Goal: Task Accomplishment & Management: Complete application form

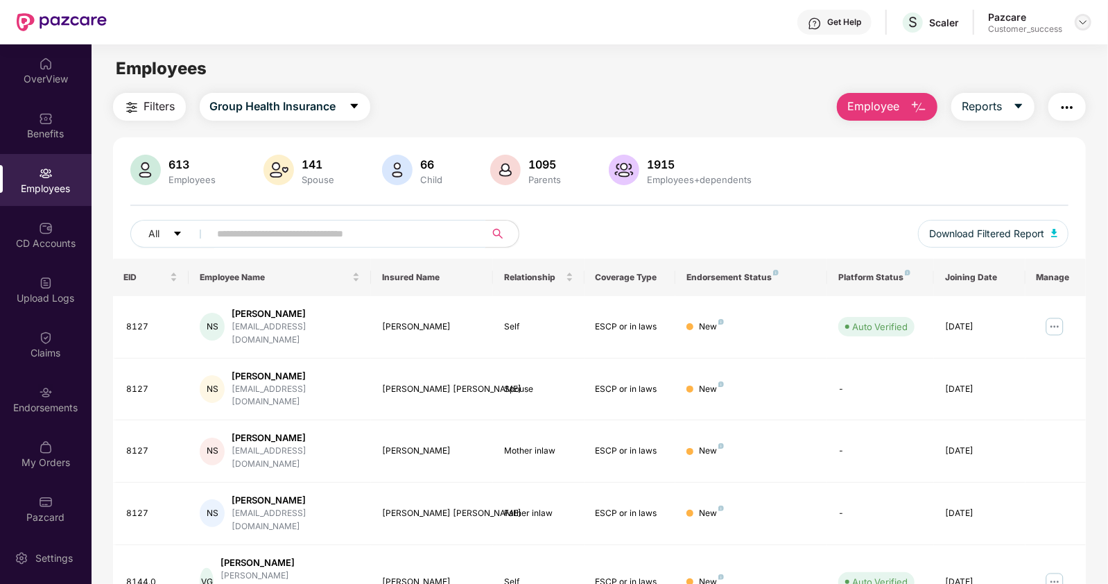
click at [1084, 19] on img at bounding box center [1083, 22] width 11 height 11
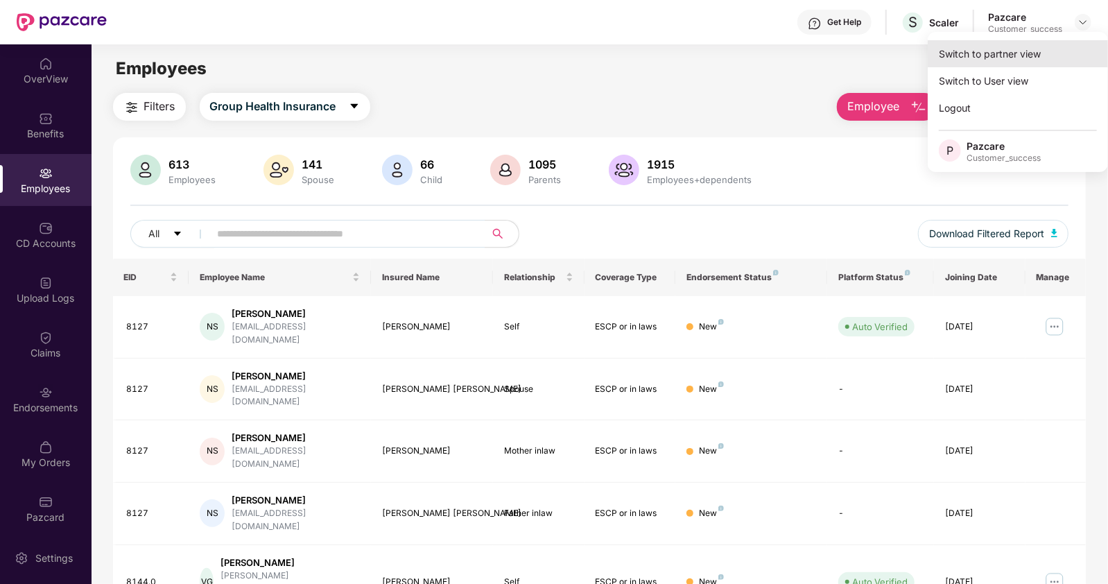
click at [1018, 64] on div "Switch to partner view" at bounding box center [1018, 53] width 180 height 27
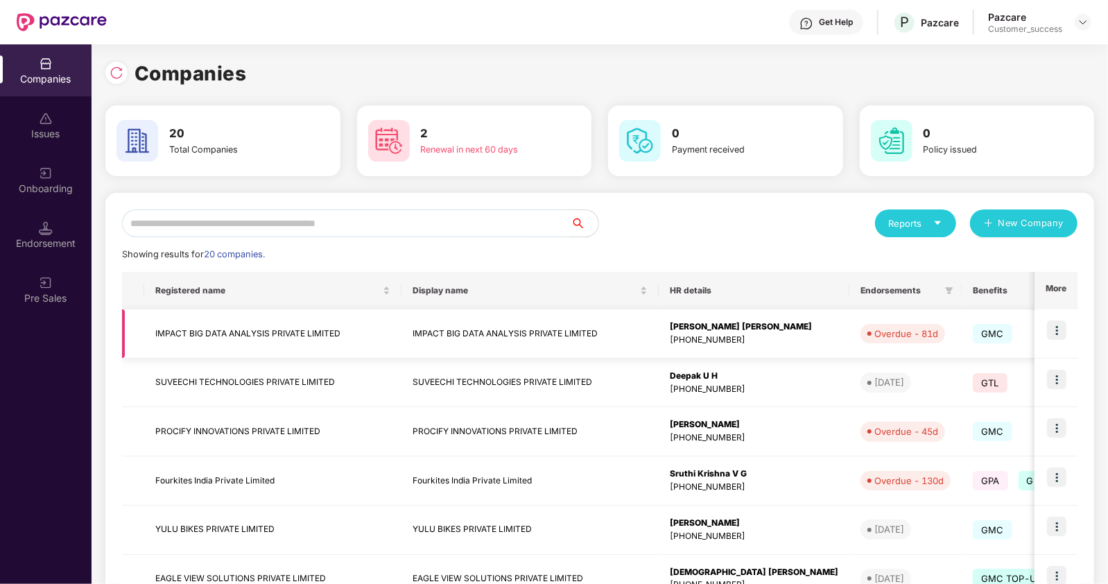
click at [1053, 327] on img at bounding box center [1056, 329] width 19 height 19
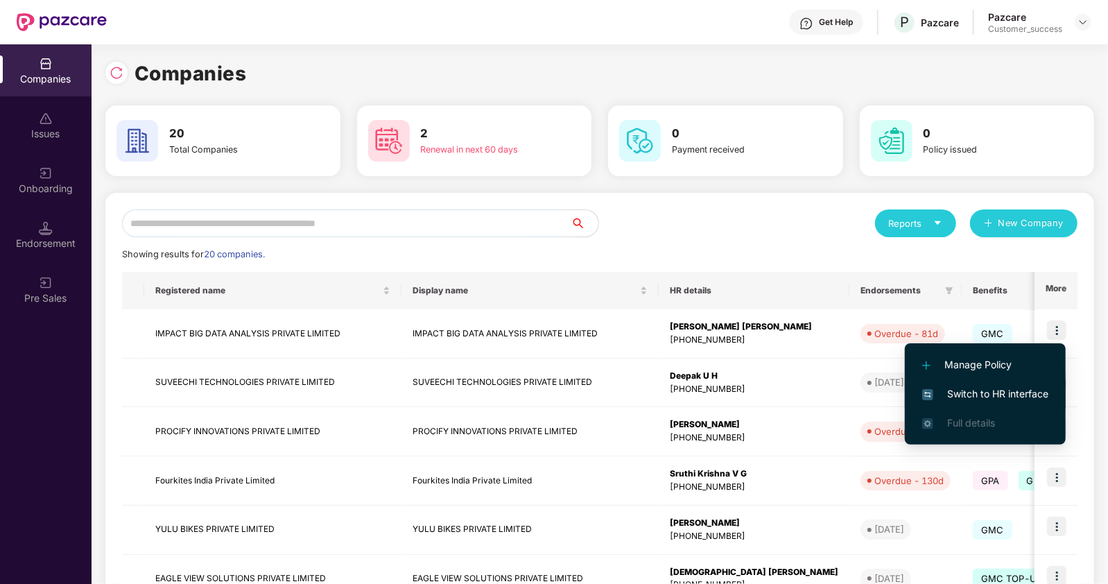
click at [947, 393] on span "Switch to HR interface" at bounding box center [985, 393] width 126 height 15
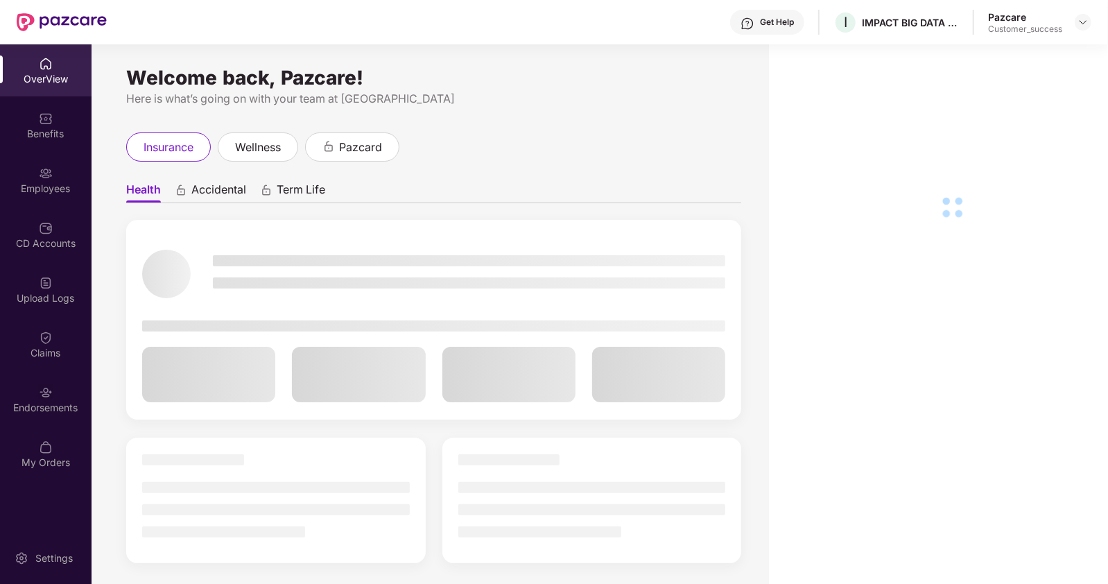
click at [51, 183] on div "Employees" at bounding box center [46, 189] width 92 height 14
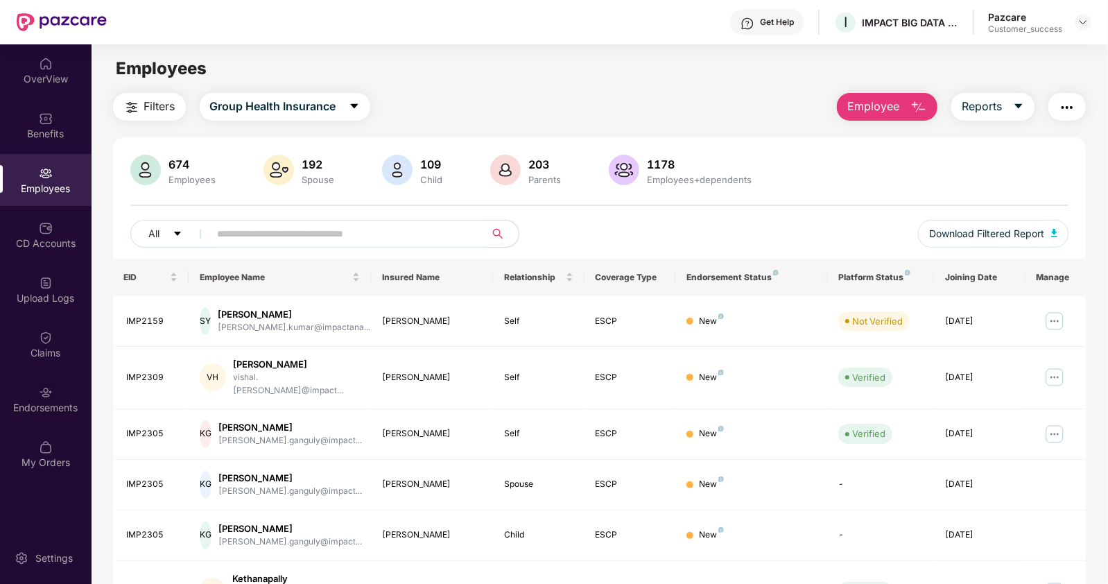
click at [225, 236] on input "text" at bounding box center [342, 233] width 249 height 21
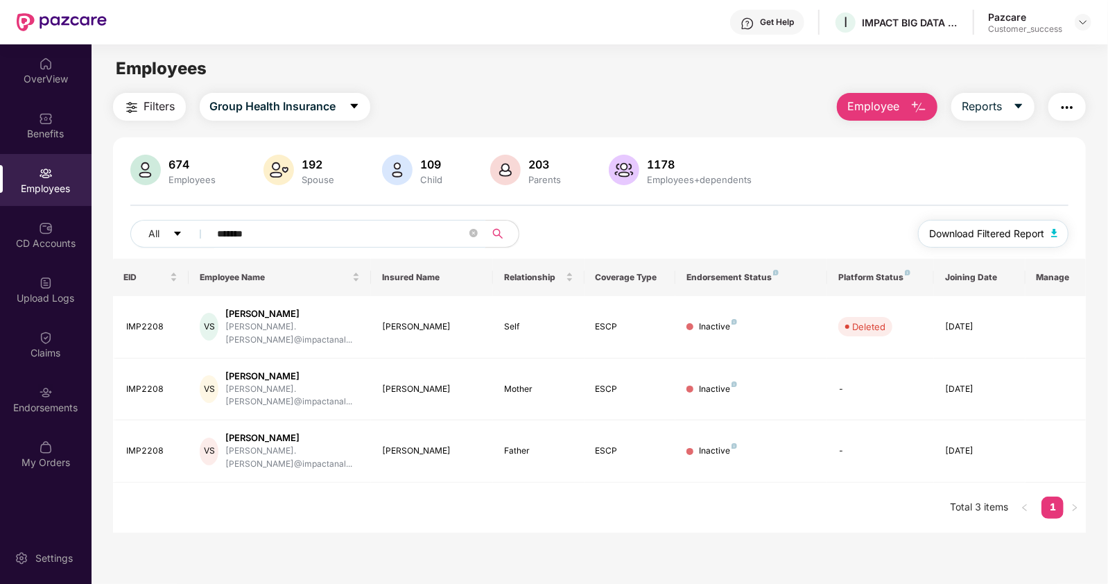
type input "*******"
click at [1025, 232] on span "Download Filtered Report" at bounding box center [986, 233] width 115 height 15
click at [37, 401] on div "Endorsements" at bounding box center [46, 408] width 92 height 14
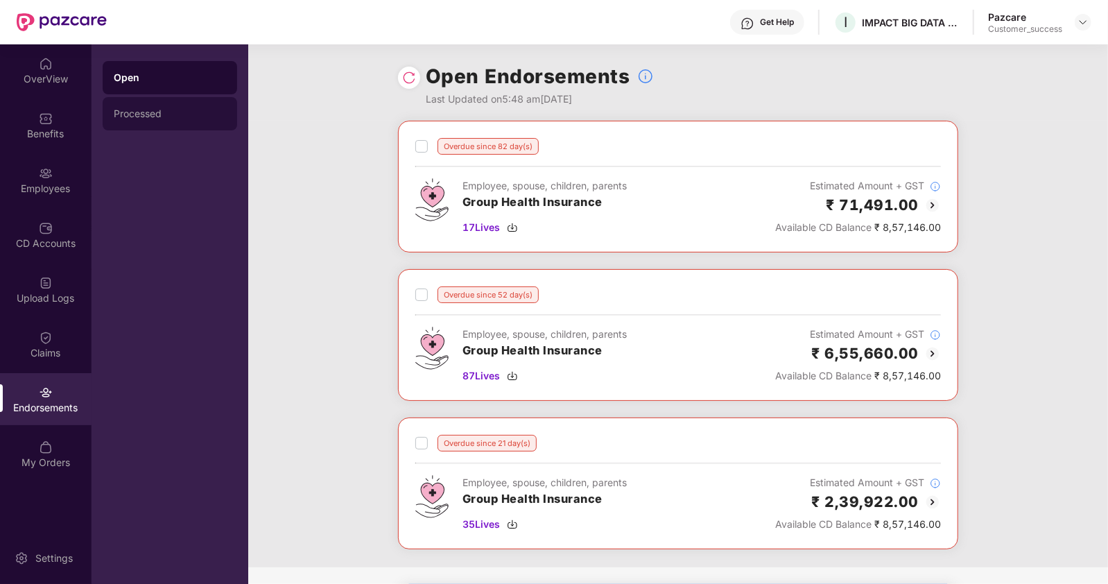
click at [148, 114] on div "Processed" at bounding box center [170, 113] width 112 height 11
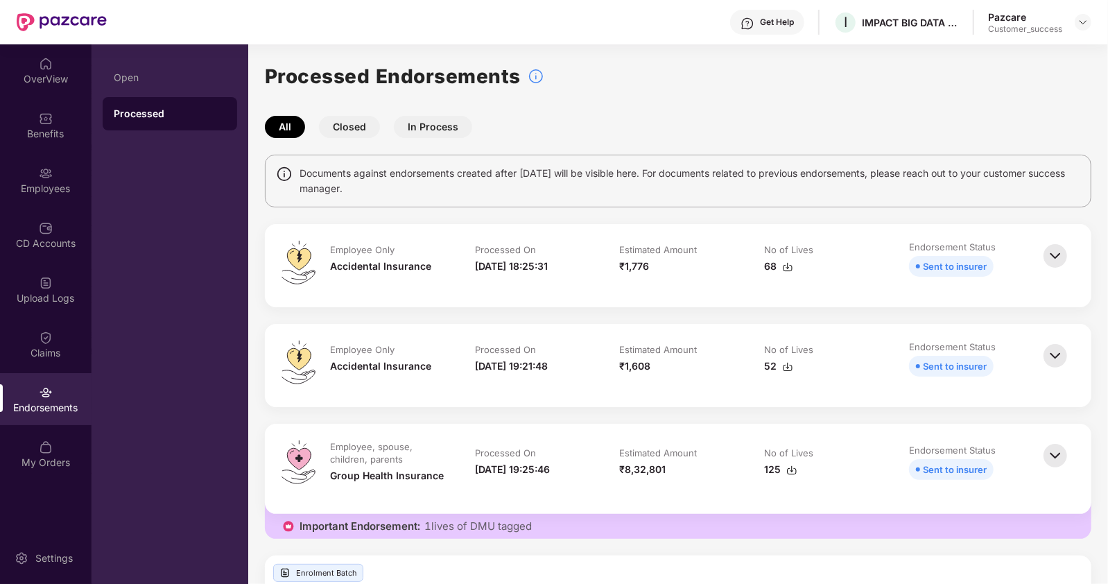
click at [351, 125] on button "Closed" at bounding box center [349, 127] width 61 height 22
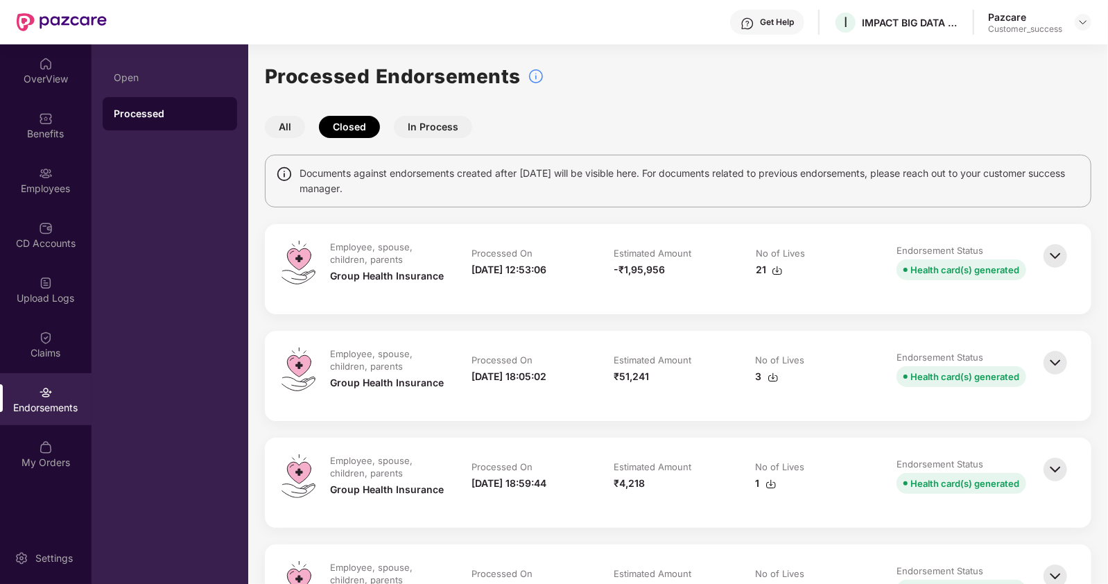
click at [762, 270] on div "21" at bounding box center [769, 269] width 27 height 15
click at [768, 376] on img at bounding box center [773, 377] width 11 height 11
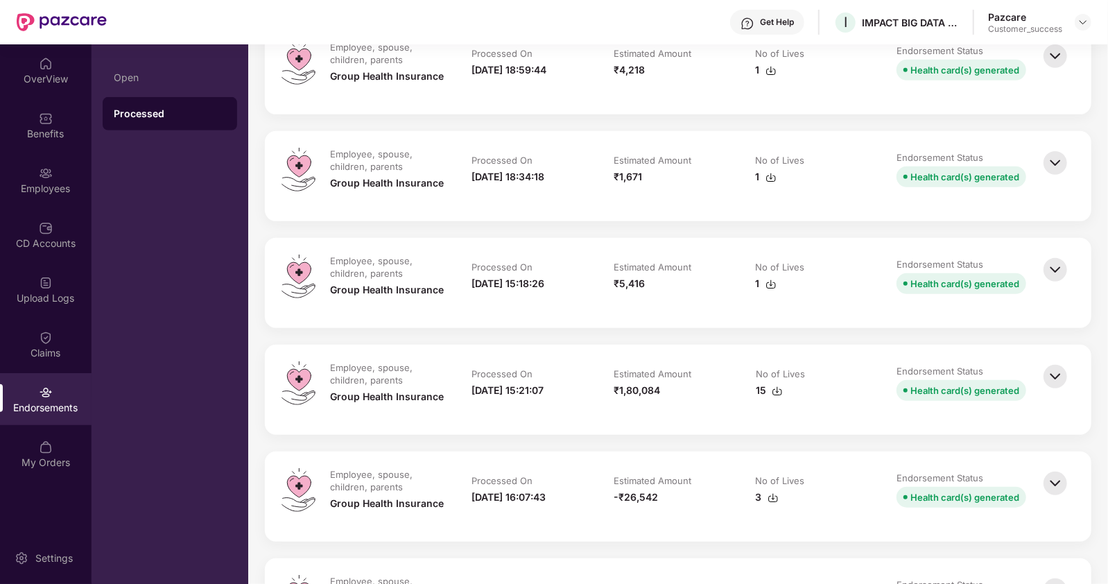
scroll to position [414, 0]
click at [759, 388] on div "15" at bounding box center [769, 389] width 27 height 15
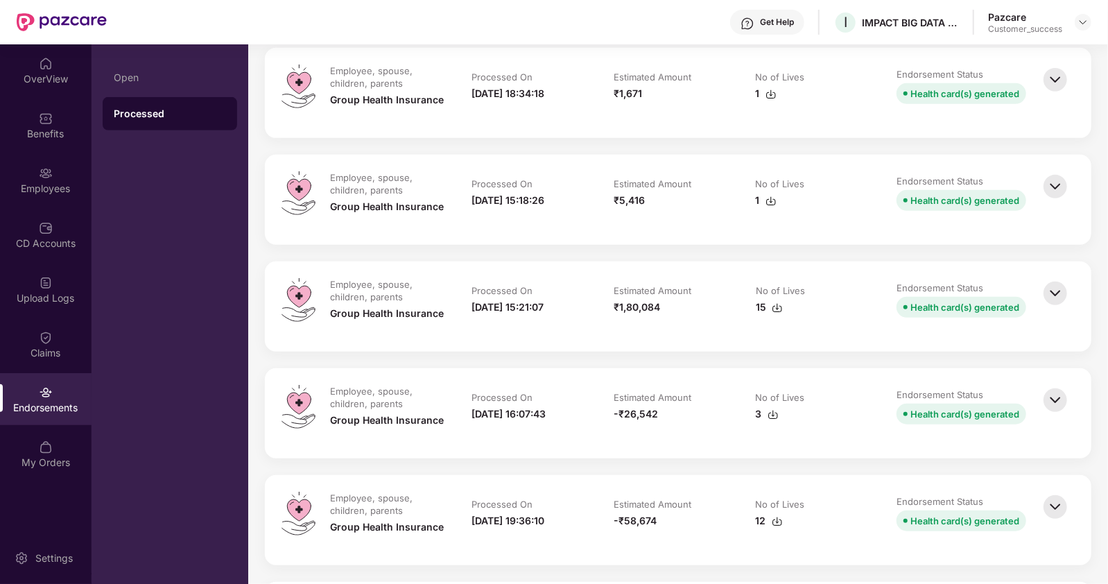
scroll to position [507, 0]
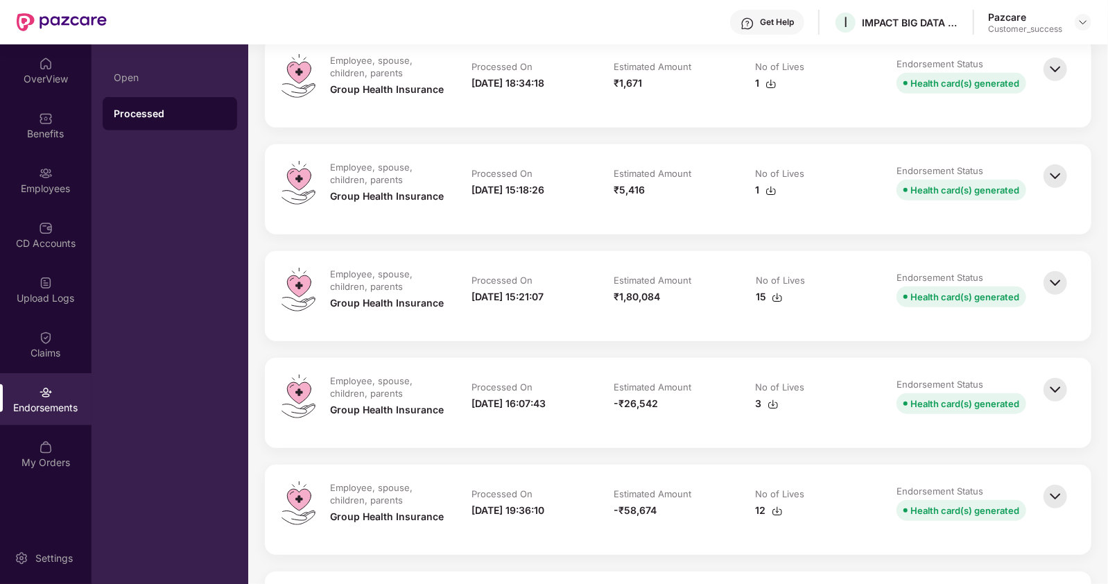
click at [761, 402] on div "3" at bounding box center [767, 403] width 23 height 15
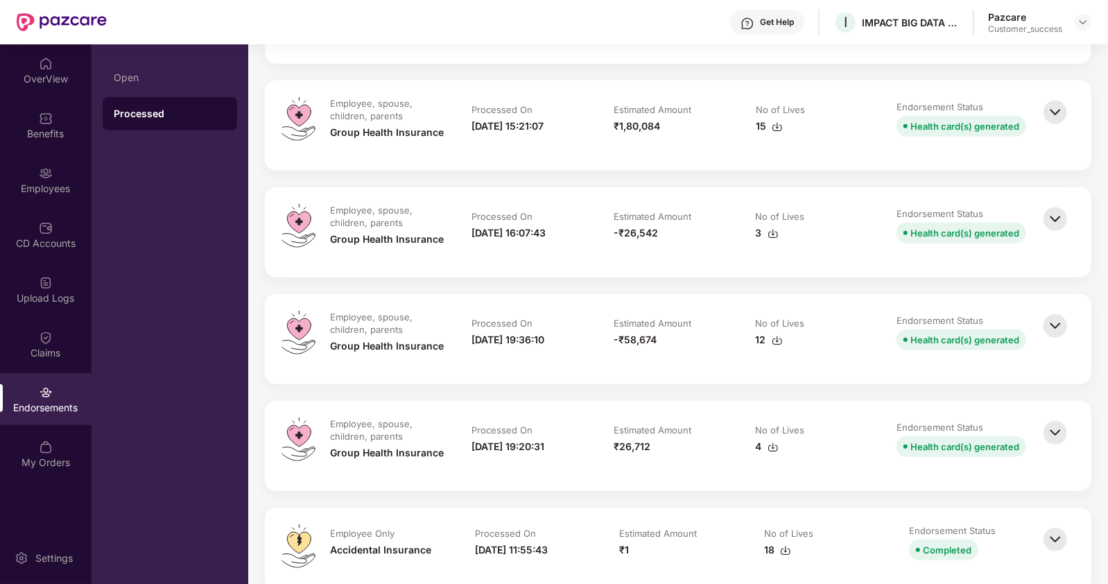
click at [759, 343] on div "12" at bounding box center [769, 339] width 27 height 15
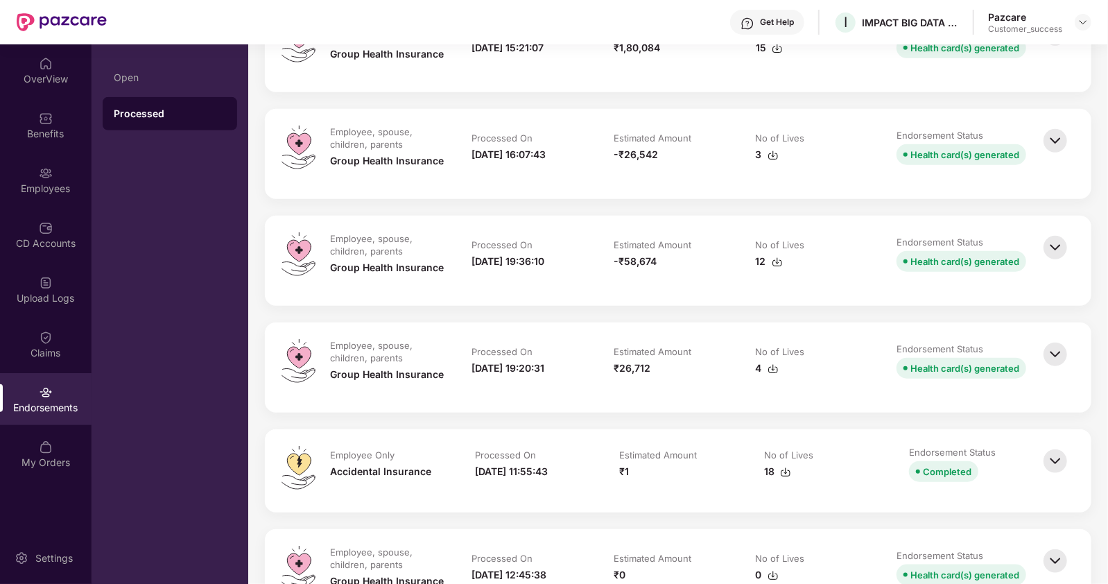
scroll to position [759, 0]
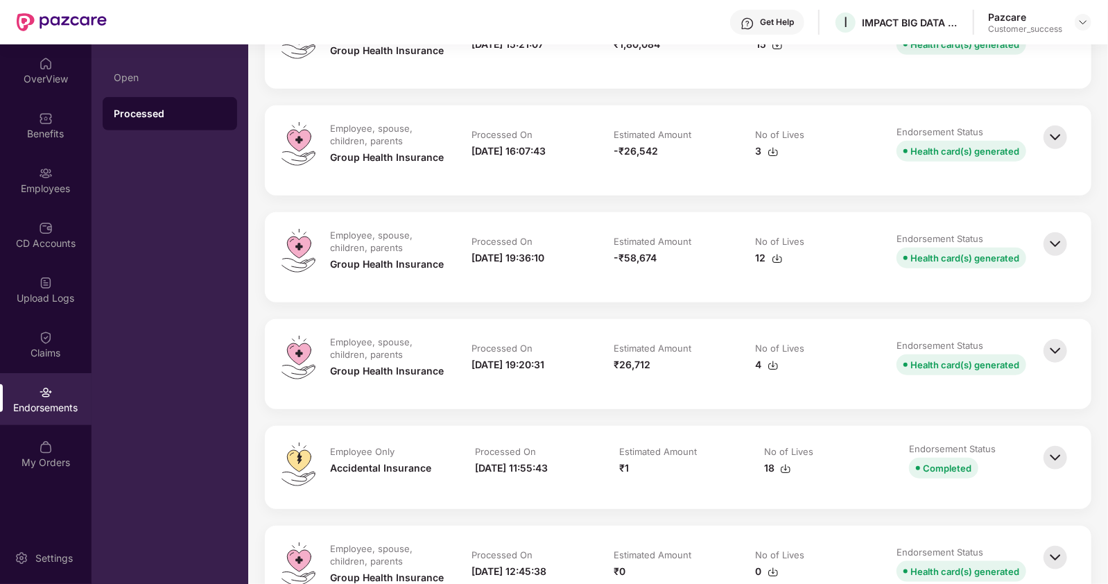
click at [758, 363] on div "4" at bounding box center [767, 364] width 23 height 15
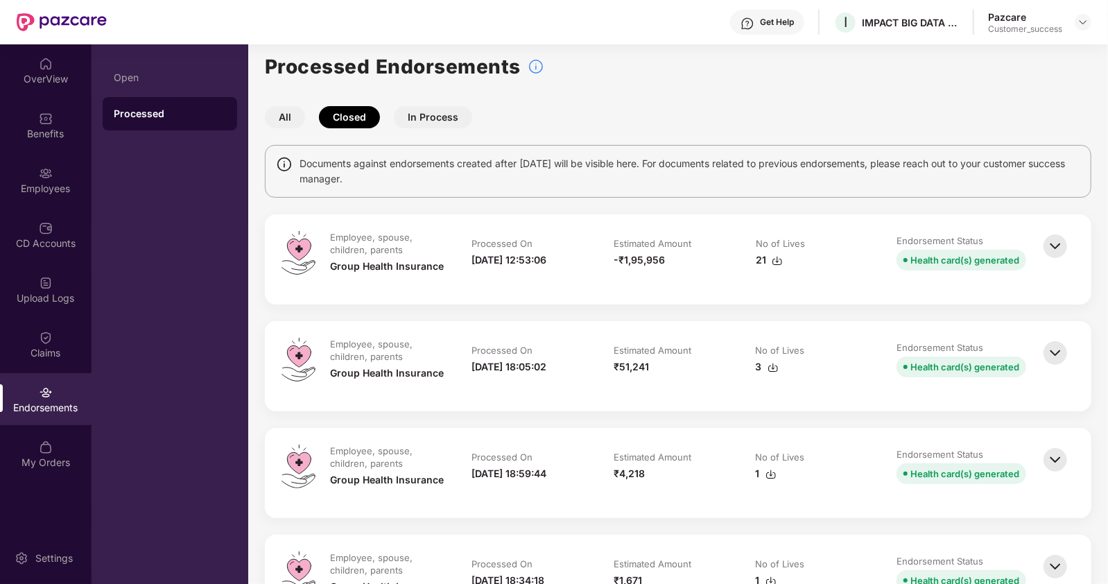
scroll to position [0, 0]
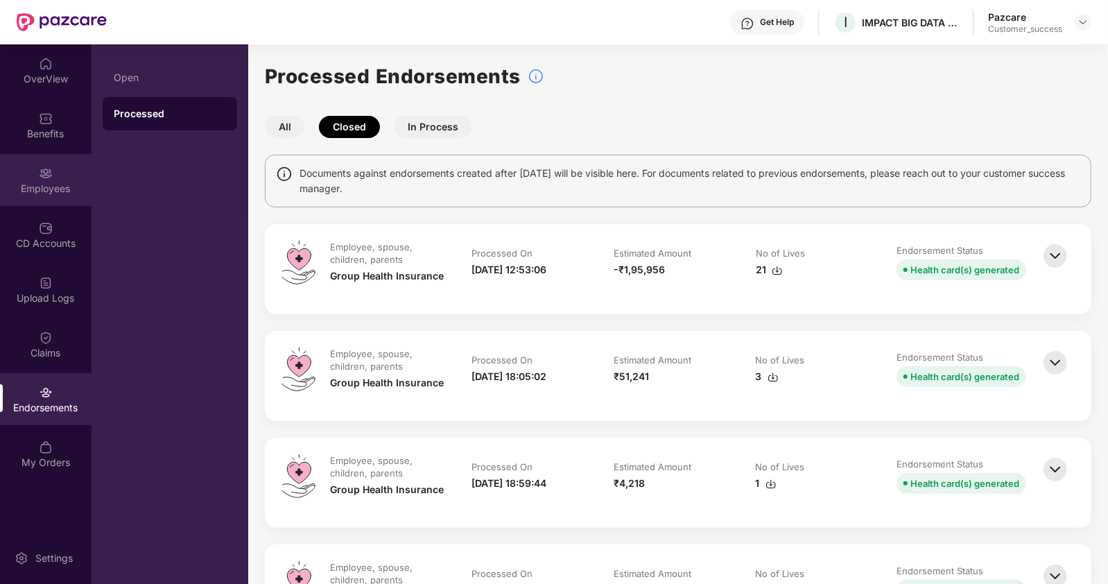
click at [48, 196] on div "Employees" at bounding box center [46, 180] width 92 height 52
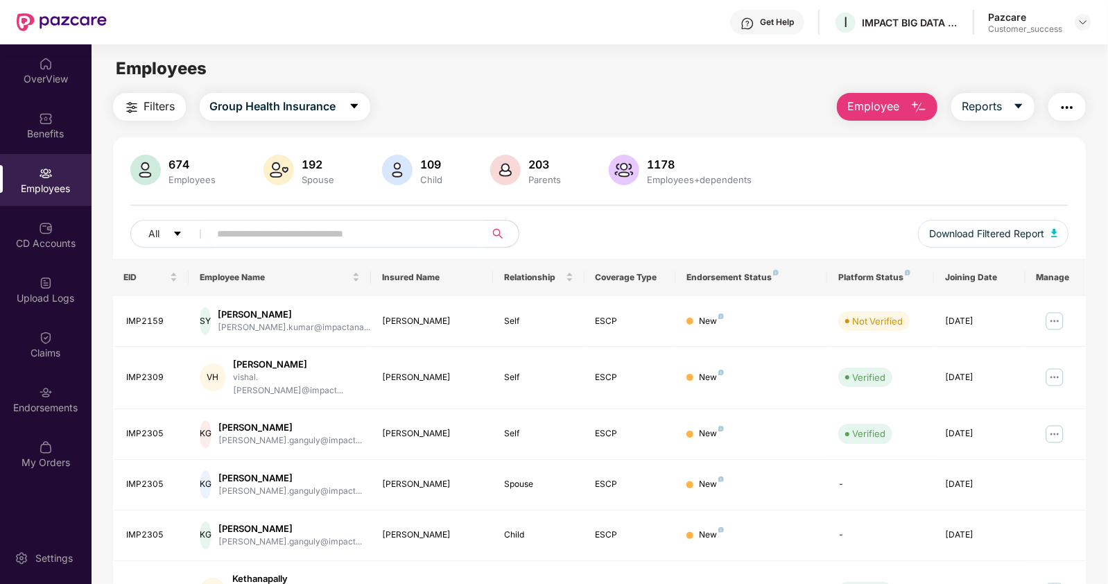
click at [296, 234] on input "text" at bounding box center [342, 233] width 249 height 21
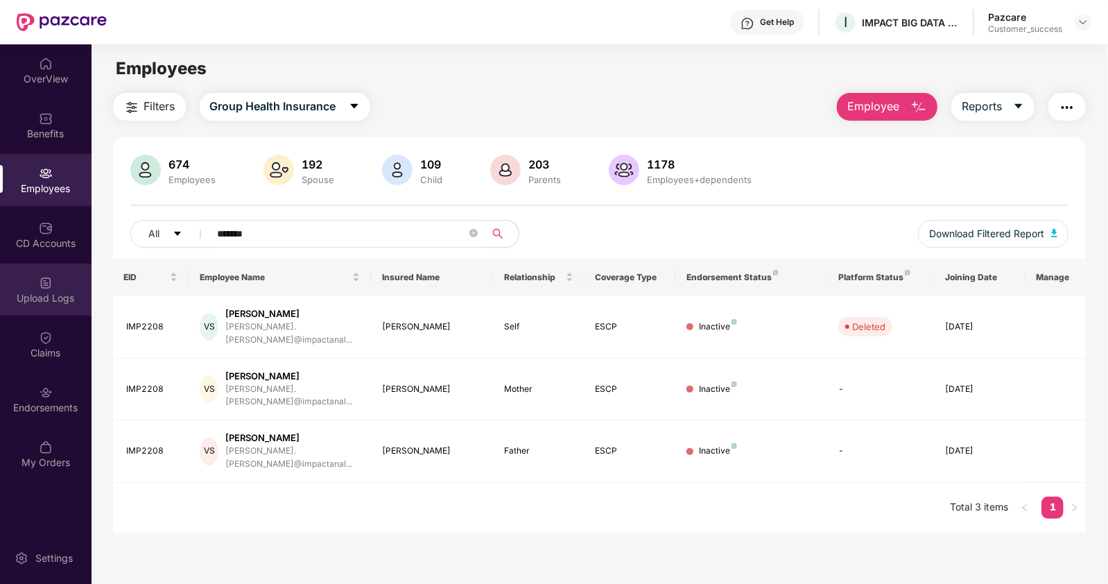
type input "*******"
click at [46, 289] on div "Upload Logs" at bounding box center [46, 290] width 92 height 52
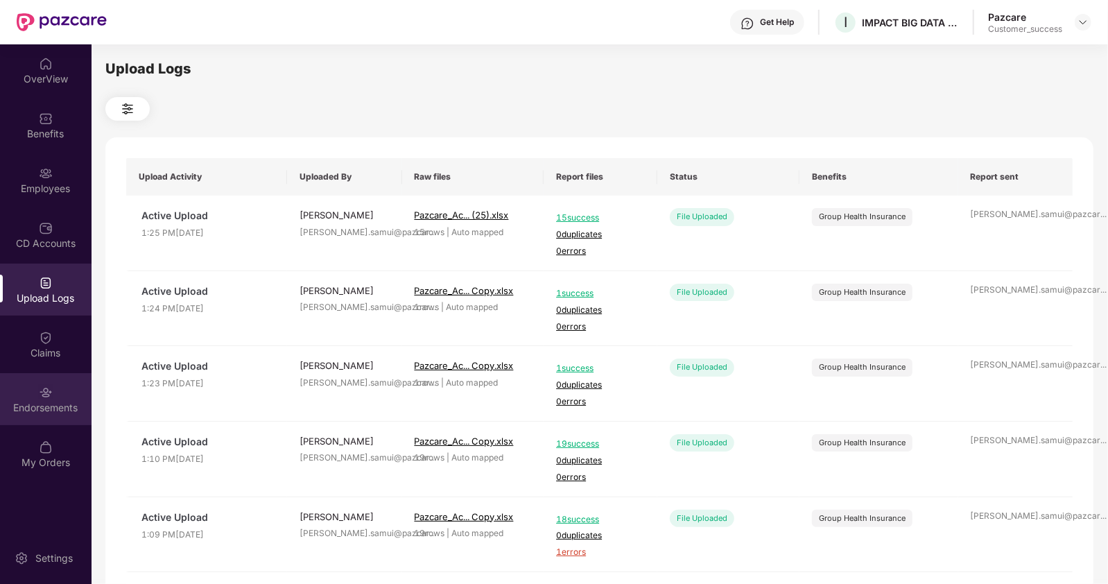
click at [47, 411] on div "Endorsements" at bounding box center [46, 408] width 92 height 14
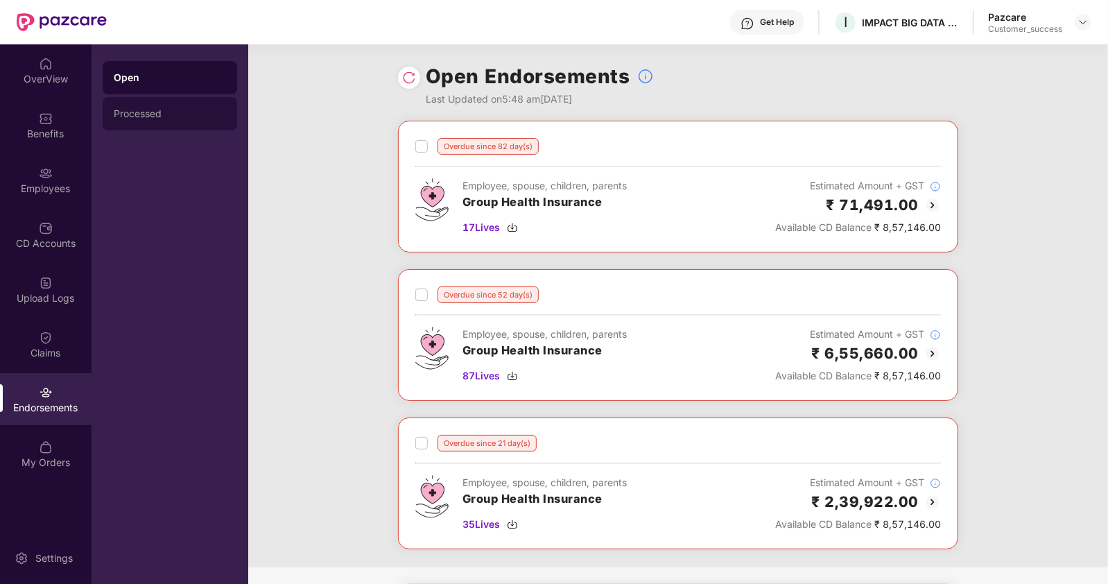
click at [158, 119] on div "Processed" at bounding box center [170, 113] width 135 height 33
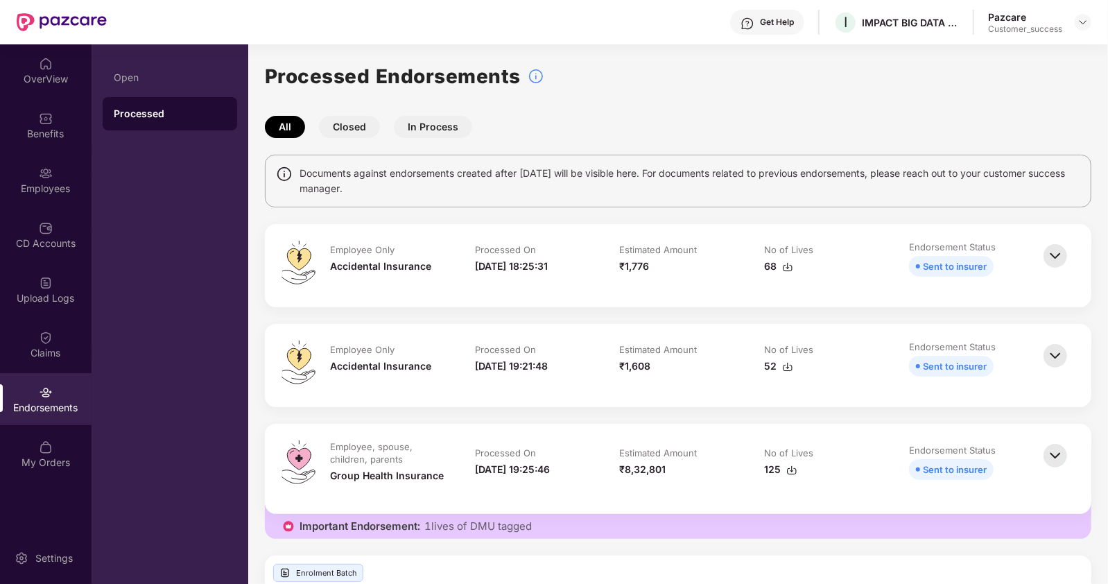
click at [338, 119] on button "Closed" at bounding box center [349, 127] width 61 height 22
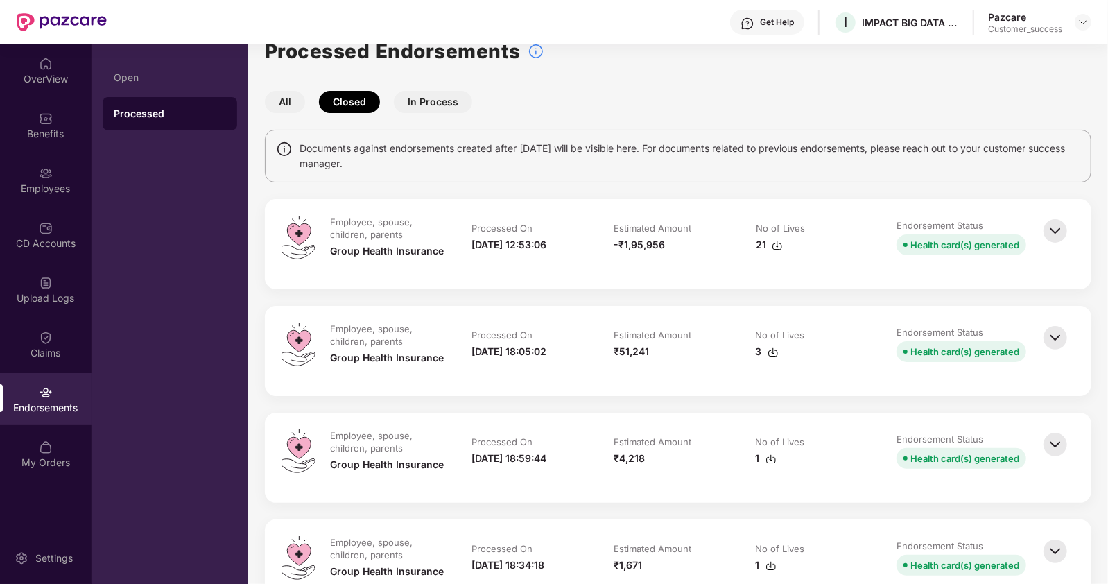
scroll to position [26, 0]
click at [758, 243] on div "21" at bounding box center [769, 243] width 27 height 15
click at [1058, 337] on img at bounding box center [1055, 337] width 31 height 31
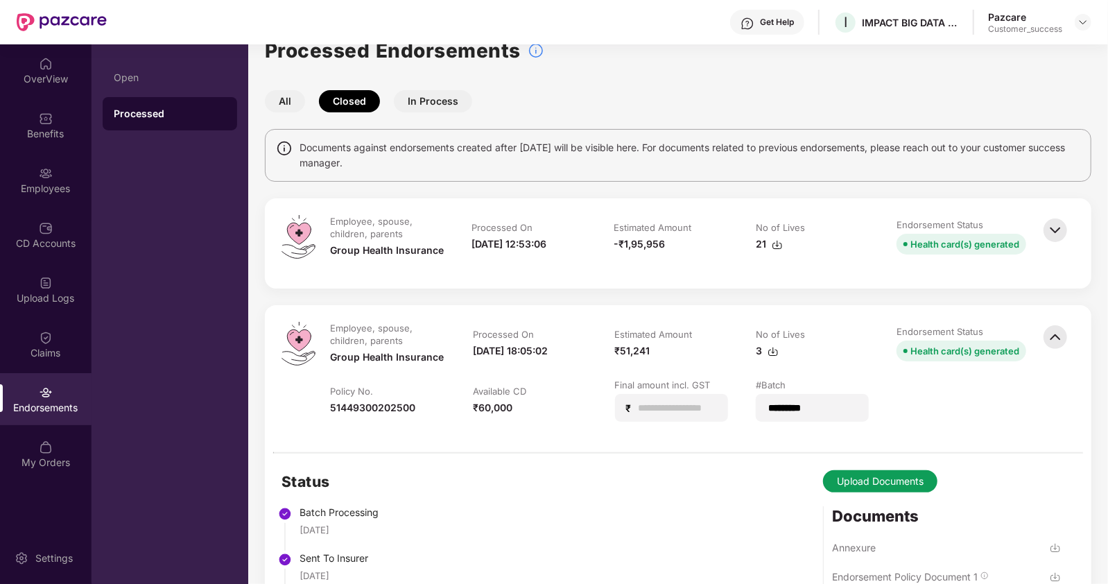
click at [1058, 337] on img at bounding box center [1055, 337] width 31 height 31
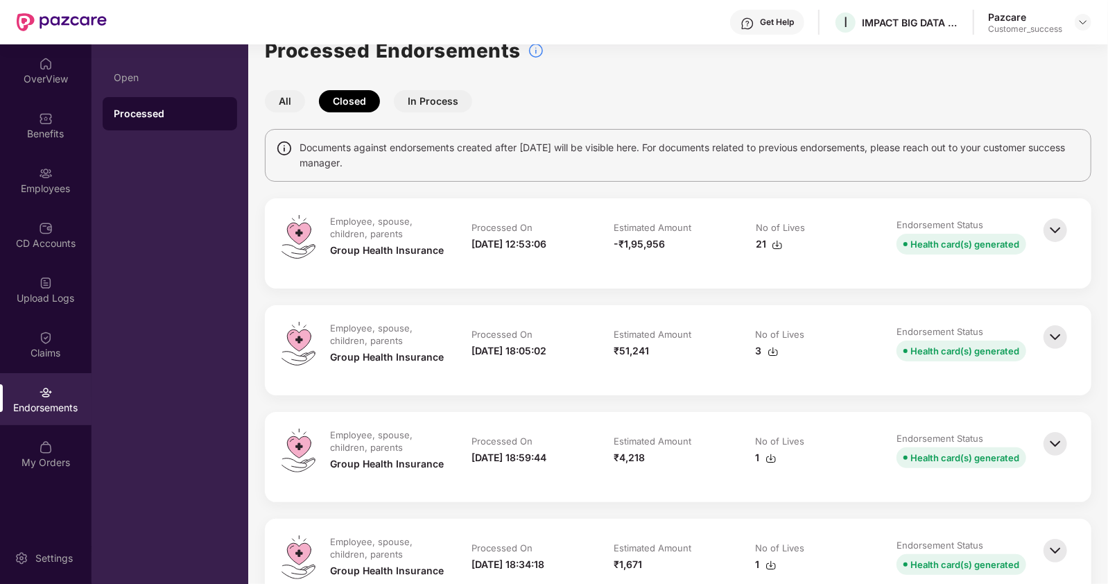
click at [762, 347] on div "3" at bounding box center [767, 350] width 23 height 15
click at [759, 454] on div "1" at bounding box center [766, 457] width 21 height 15
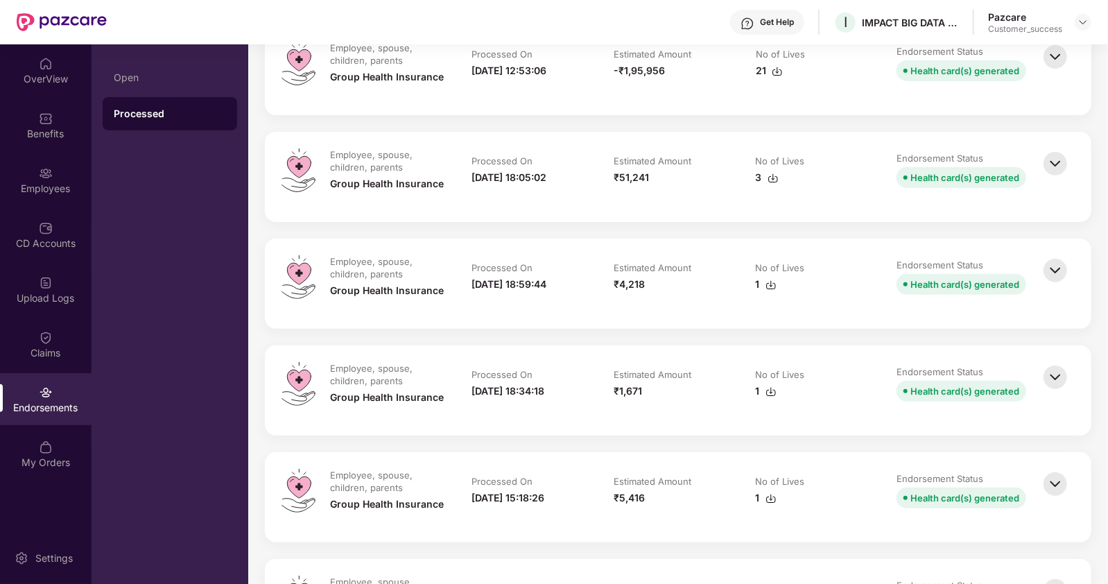
scroll to position [204, 0]
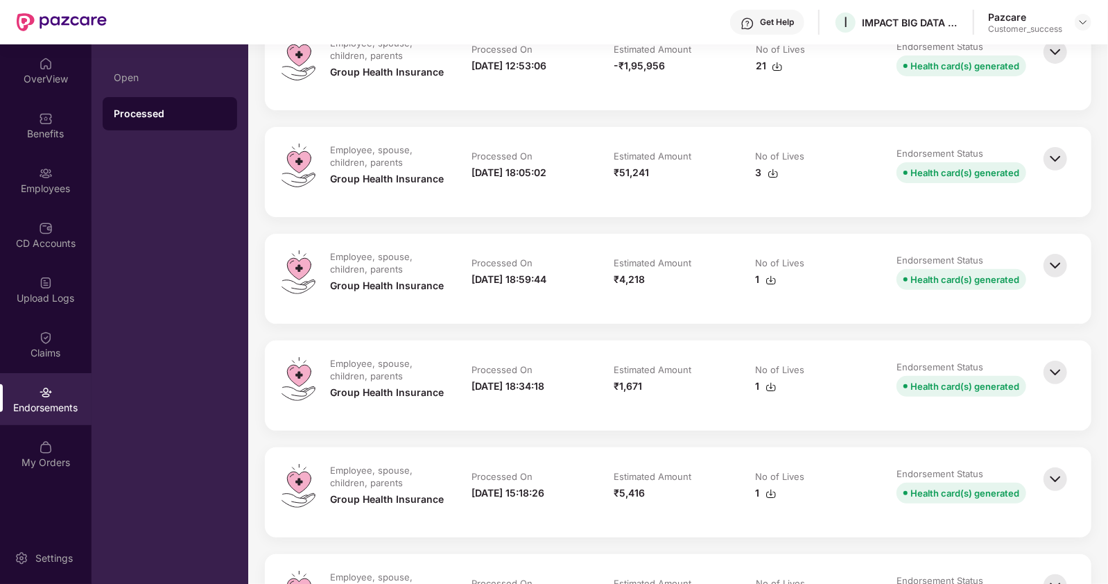
click at [757, 385] on div "1" at bounding box center [766, 386] width 21 height 15
click at [757, 493] on div "1" at bounding box center [766, 492] width 21 height 15
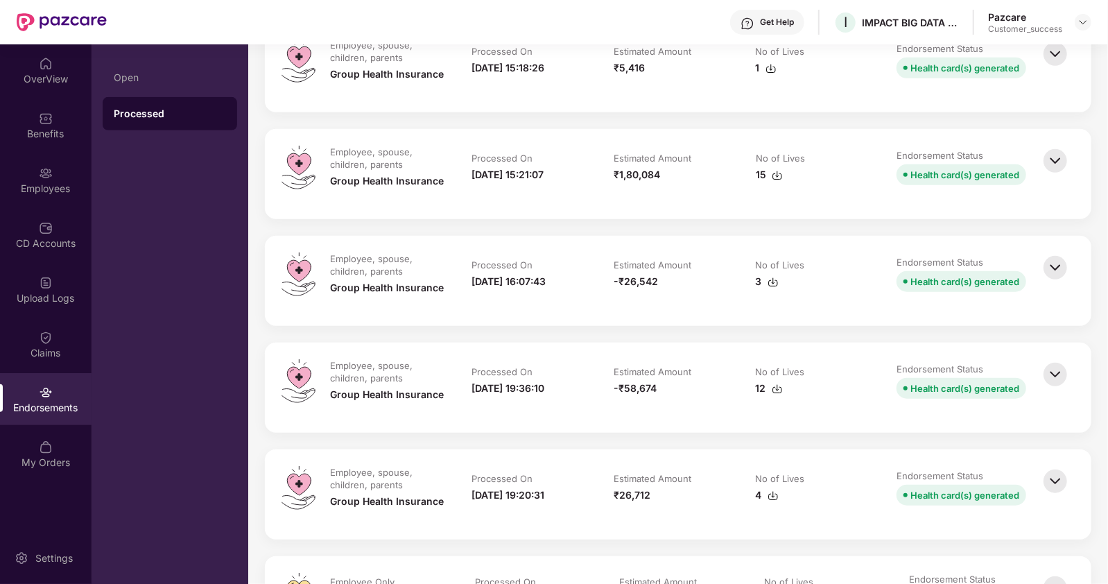
scroll to position [648, 0]
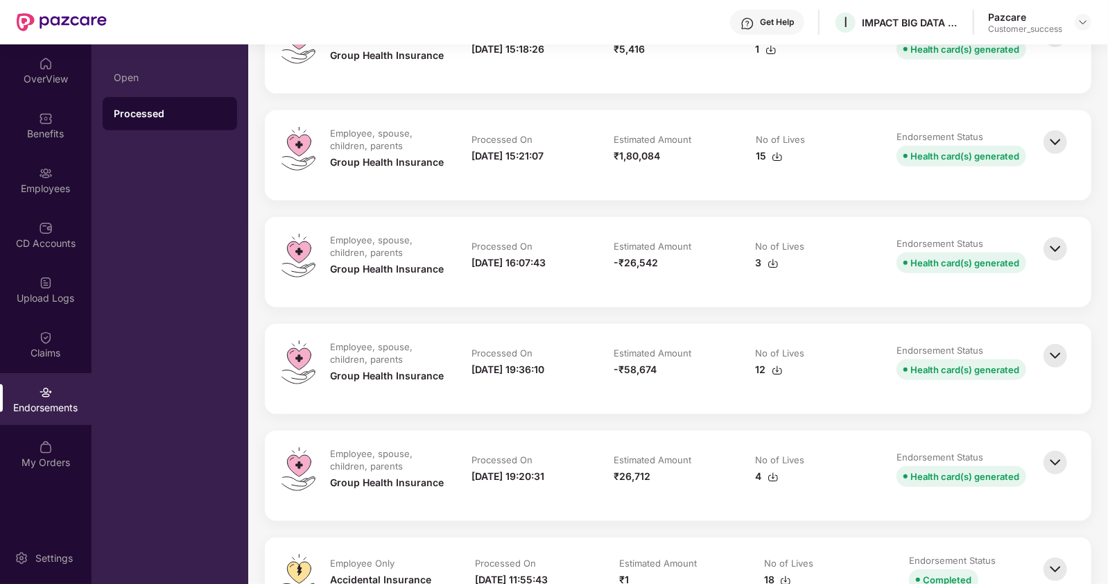
click at [763, 157] on div "15" at bounding box center [769, 155] width 27 height 15
click at [753, 267] on td "No of Lives 3" at bounding box center [812, 262] width 141 height 57
click at [756, 370] on div "12" at bounding box center [769, 369] width 27 height 15
click at [759, 474] on div "4" at bounding box center [767, 476] width 23 height 15
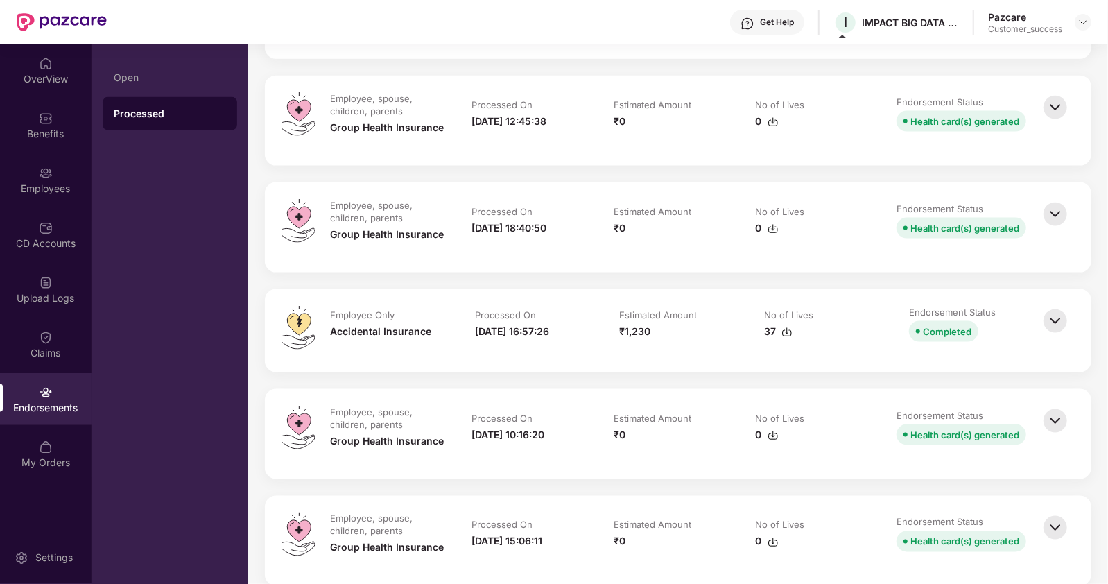
scroll to position [1235, 0]
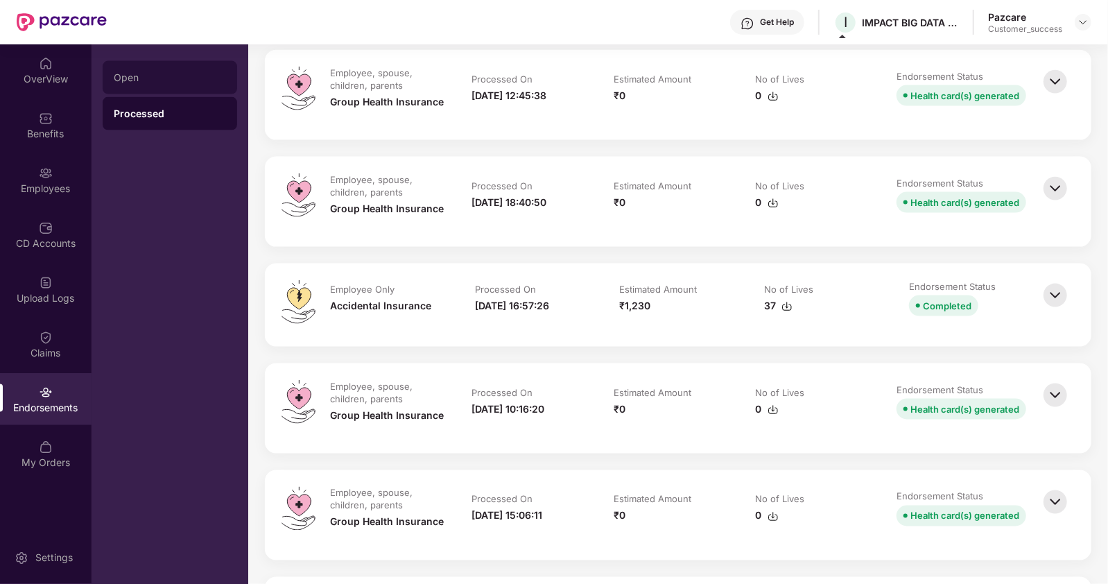
click at [132, 83] on div "Open" at bounding box center [170, 77] width 135 height 33
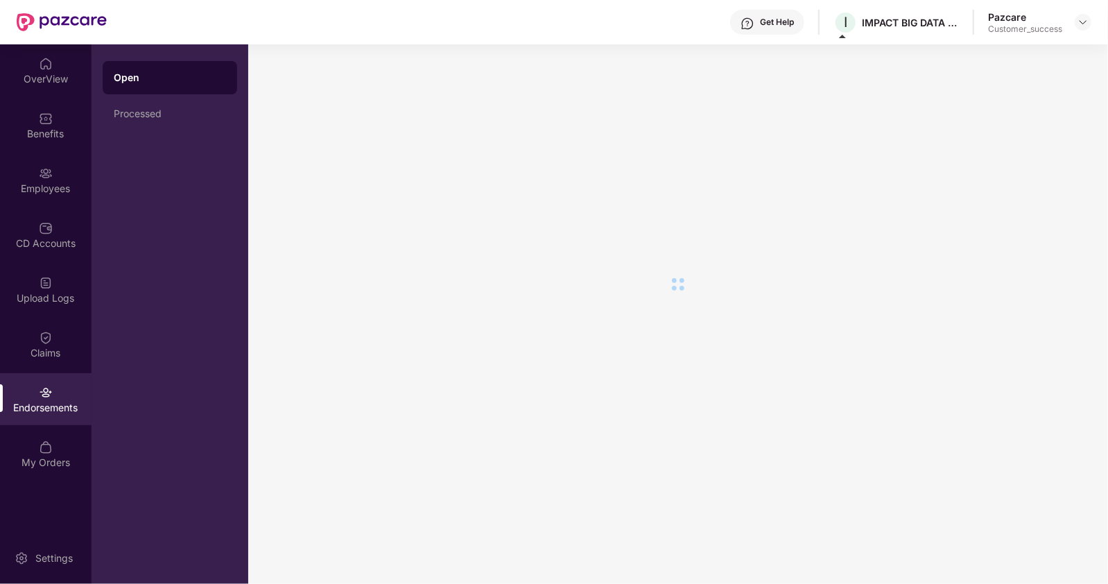
scroll to position [0, 0]
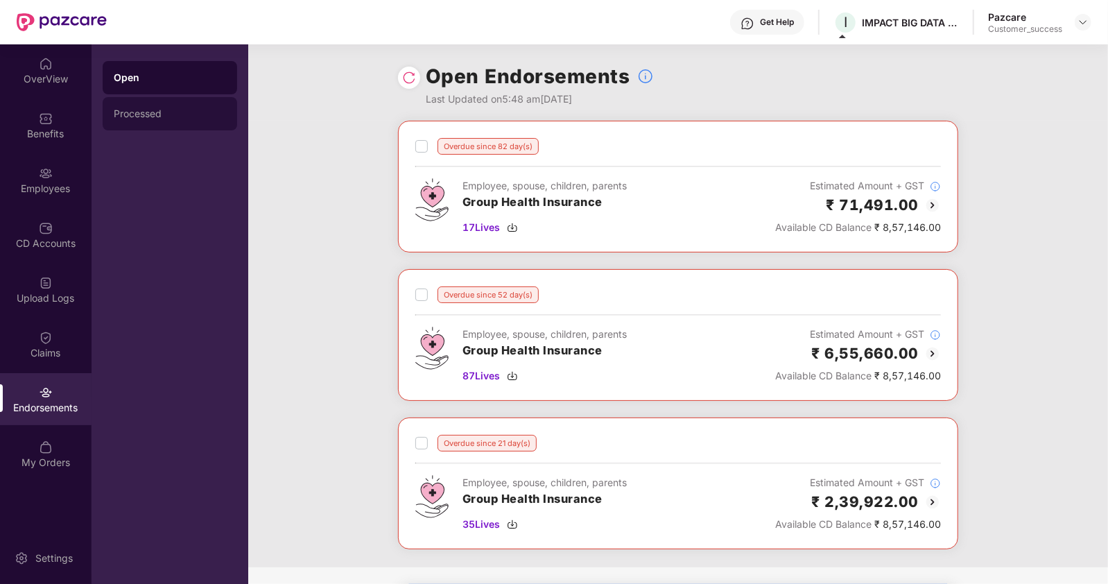
click at [164, 111] on div "Processed" at bounding box center [170, 113] width 112 height 11
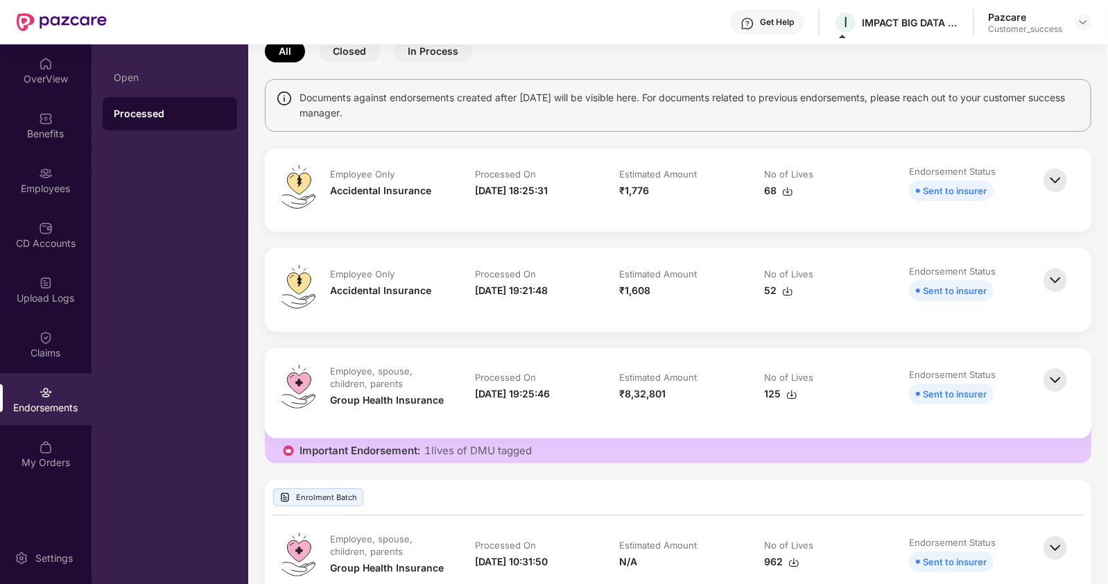
scroll to position [74, 0]
click at [773, 395] on div "125" at bounding box center [780, 395] width 33 height 15
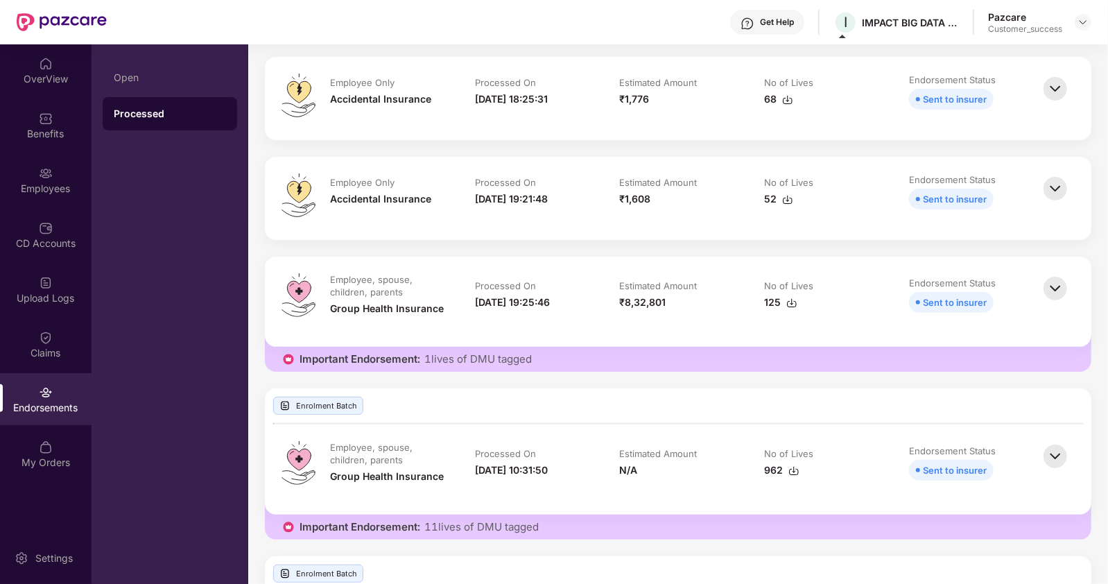
scroll to position [168, 0]
click at [776, 468] on div "962" at bounding box center [781, 469] width 35 height 15
click at [1082, 18] on img at bounding box center [1083, 22] width 11 height 11
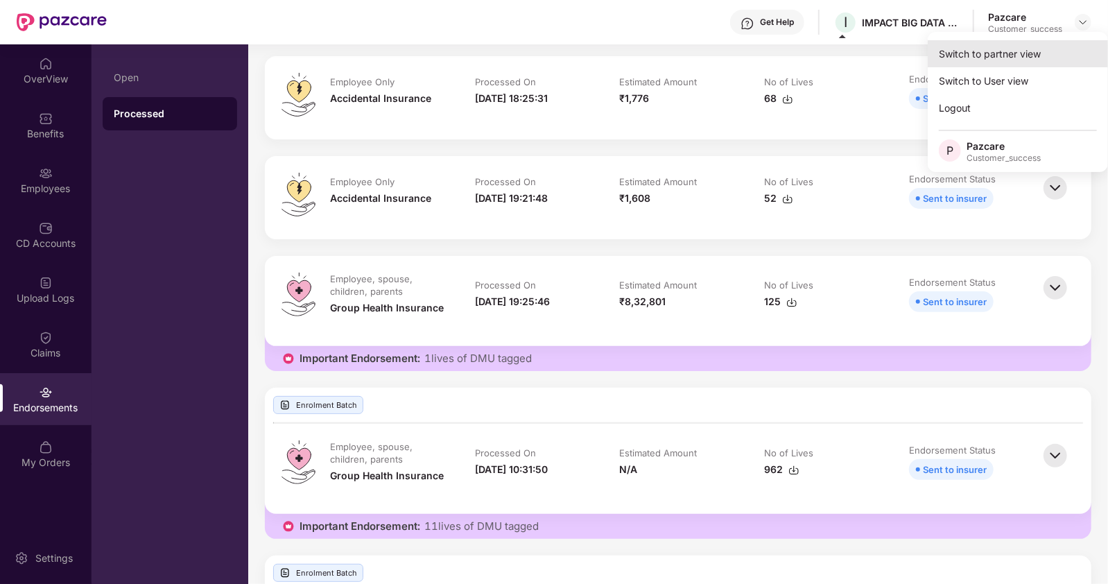
click at [1006, 46] on div "Switch to partner view" at bounding box center [1018, 53] width 180 height 27
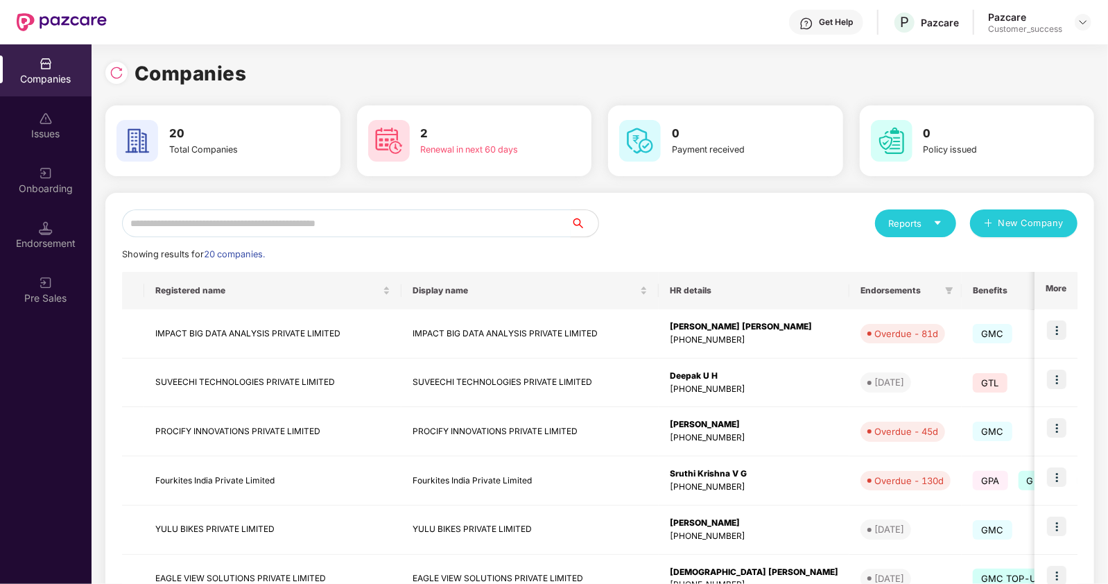
click at [227, 224] on input "text" at bounding box center [346, 223] width 449 height 28
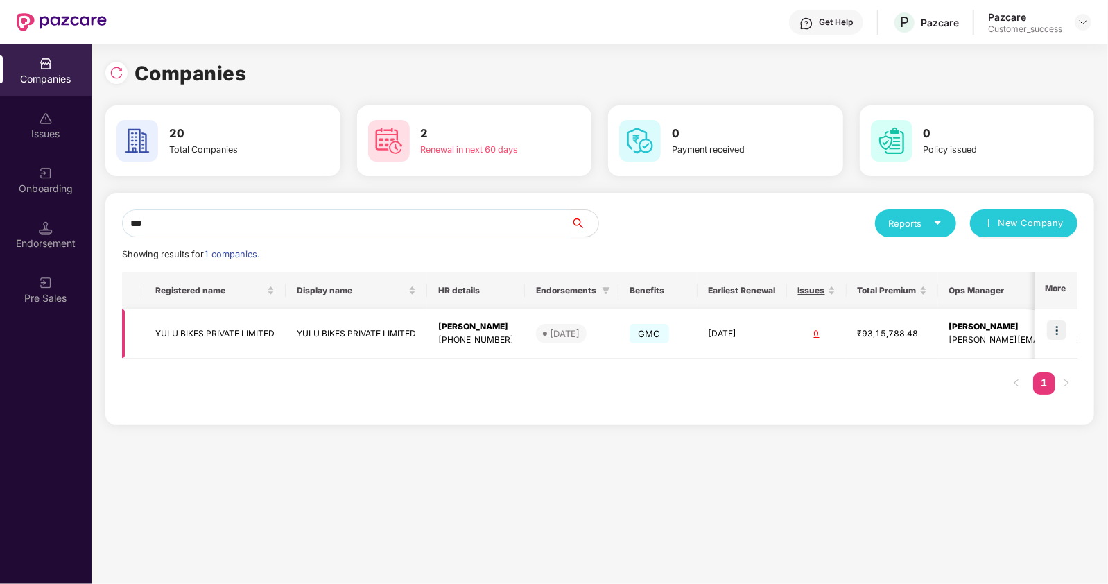
type input "***"
click at [1054, 334] on img at bounding box center [1056, 329] width 19 height 19
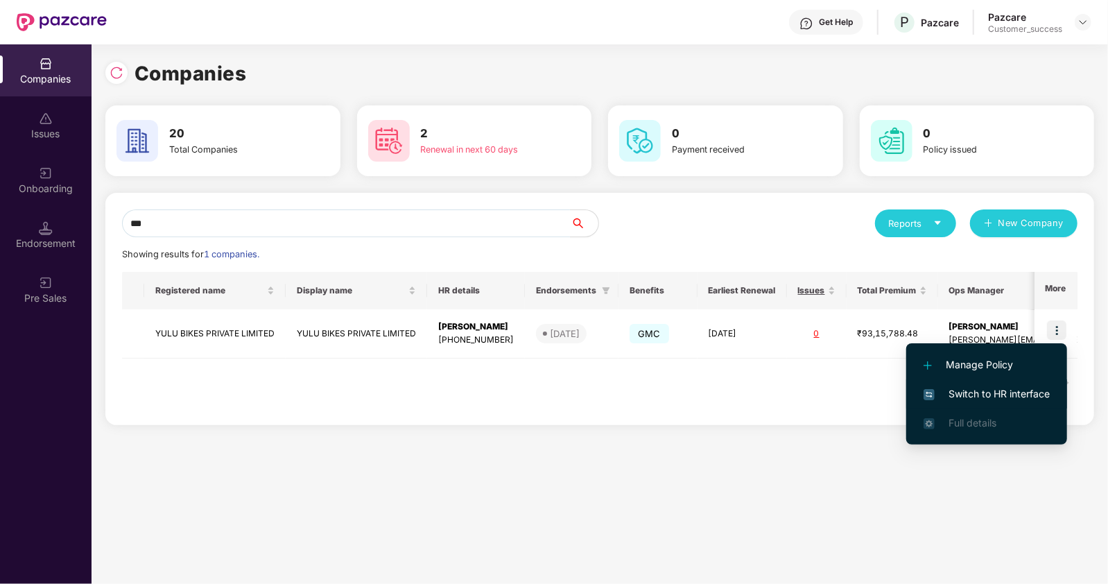
click at [965, 394] on span "Switch to HR interface" at bounding box center [987, 393] width 126 height 15
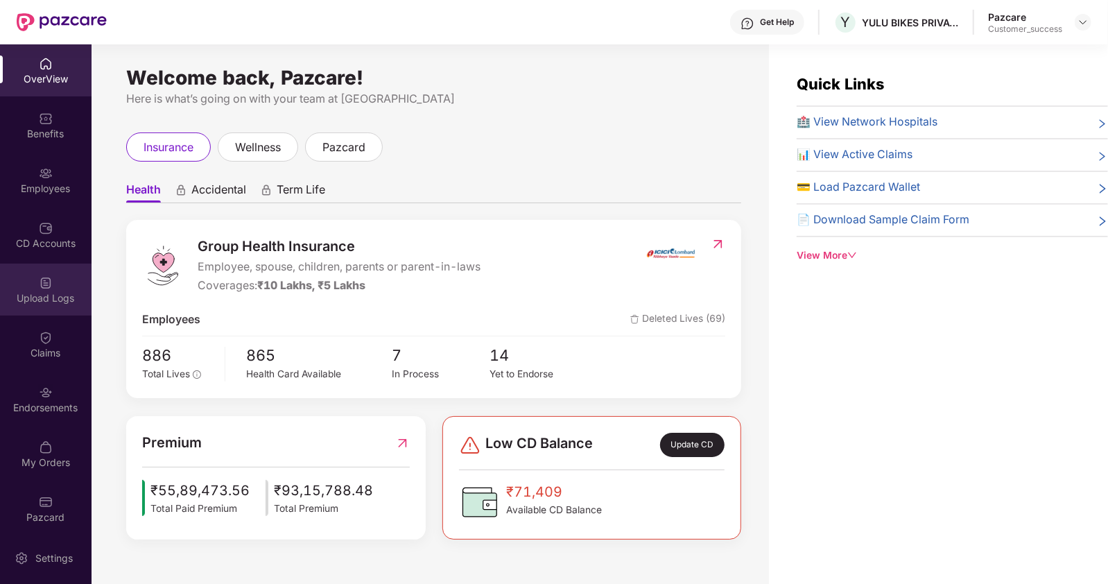
click at [42, 303] on div "Upload Logs" at bounding box center [46, 298] width 92 height 14
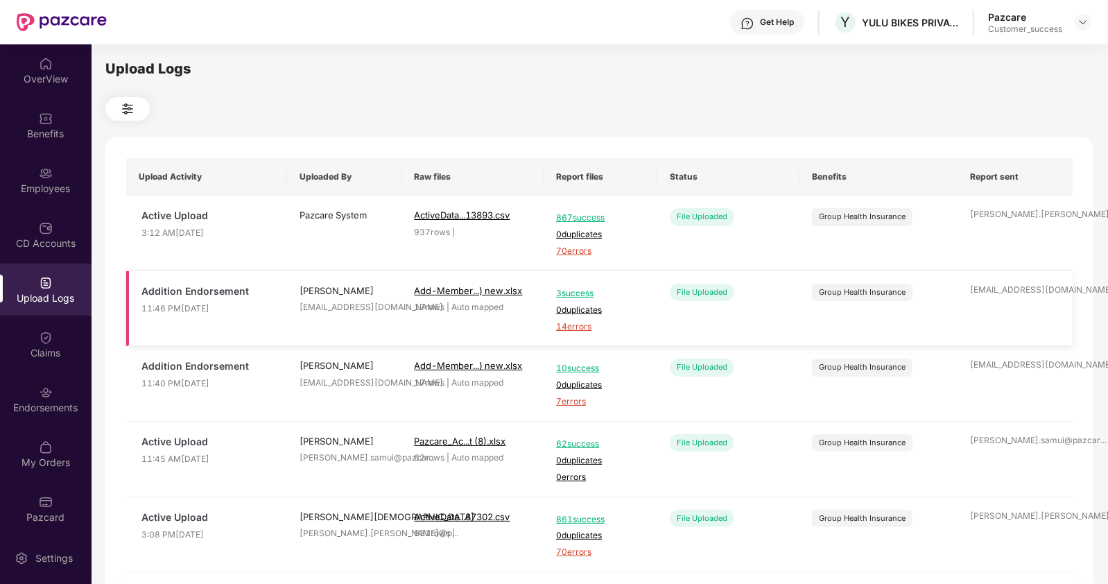
click at [579, 328] on span "14 errors" at bounding box center [600, 326] width 89 height 13
click at [38, 180] on div "Employees" at bounding box center [46, 180] width 92 height 52
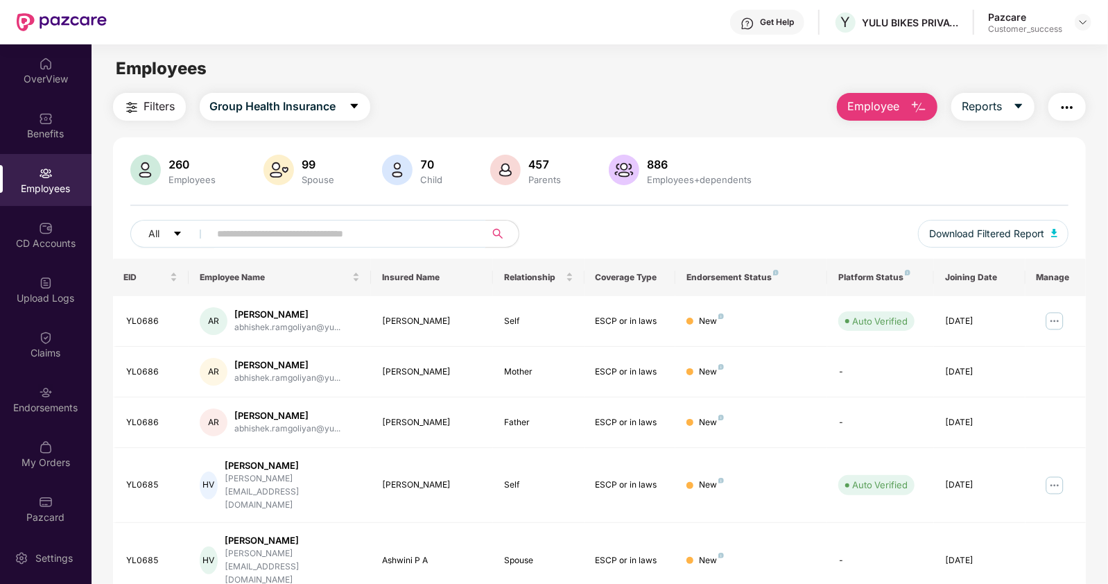
click at [236, 234] on input "text" at bounding box center [342, 233] width 249 height 21
paste input "******"
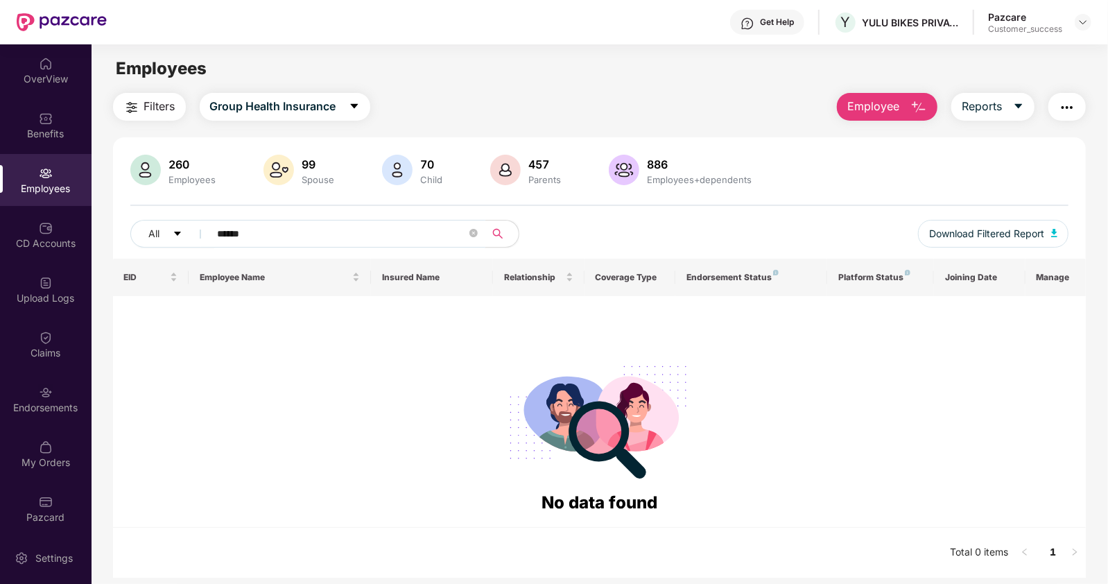
type input "******"
click at [899, 102] on button "Employee" at bounding box center [887, 107] width 101 height 28
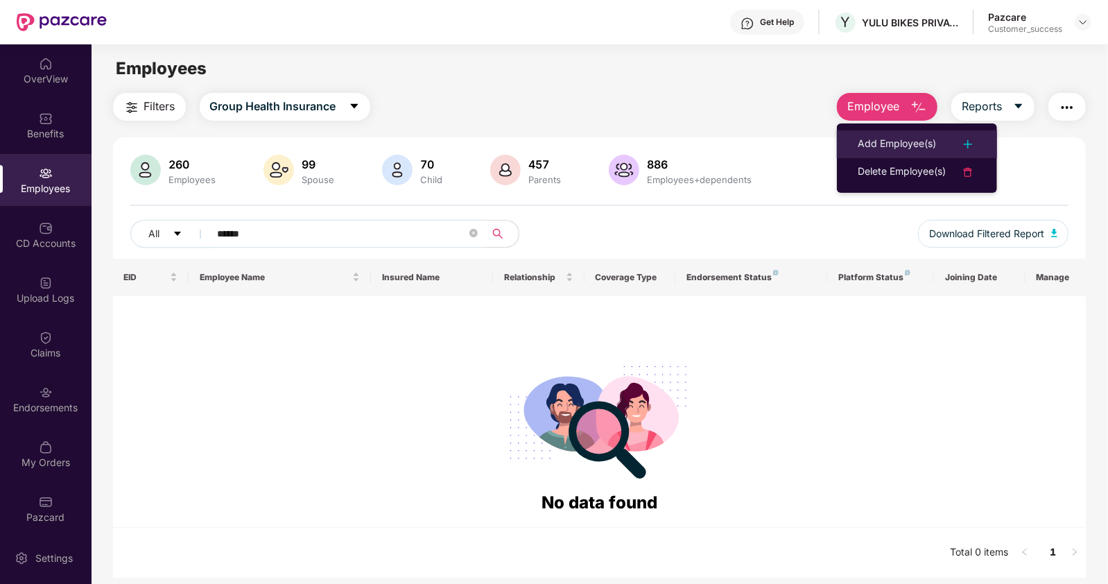
click at [878, 146] on div "Add Employee(s)" at bounding box center [897, 144] width 78 height 17
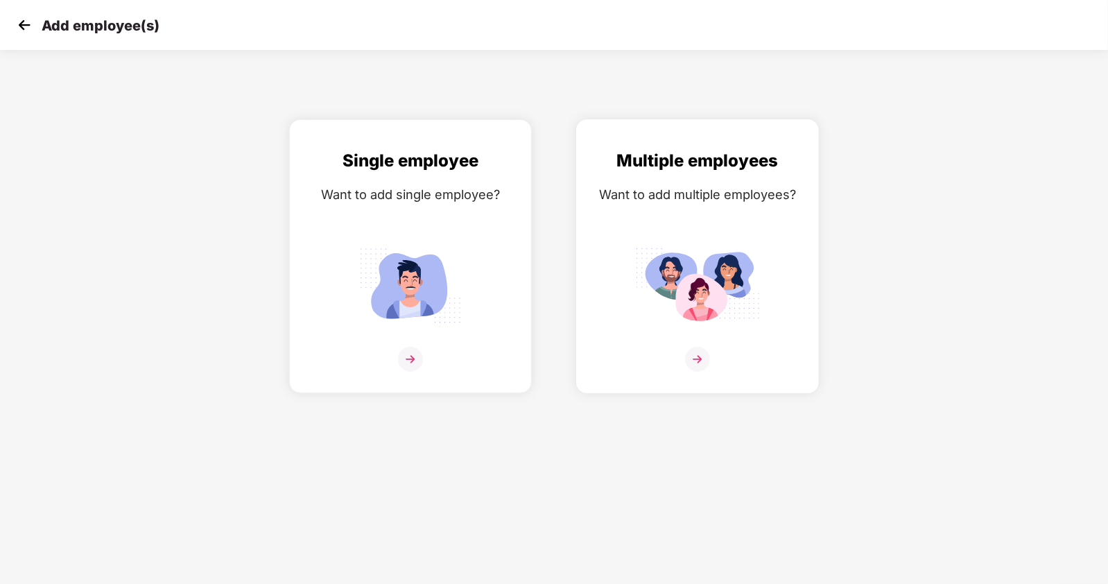
click at [702, 369] on img at bounding box center [697, 359] width 25 height 25
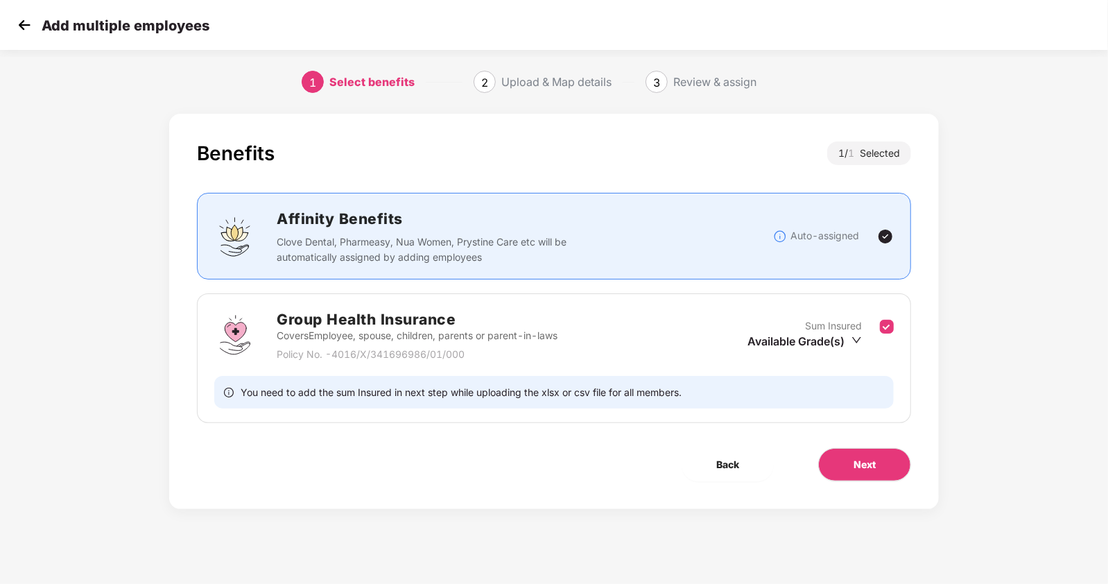
click at [857, 336] on icon "down" at bounding box center [857, 340] width 10 height 10
click at [28, 30] on img at bounding box center [24, 25] width 21 height 21
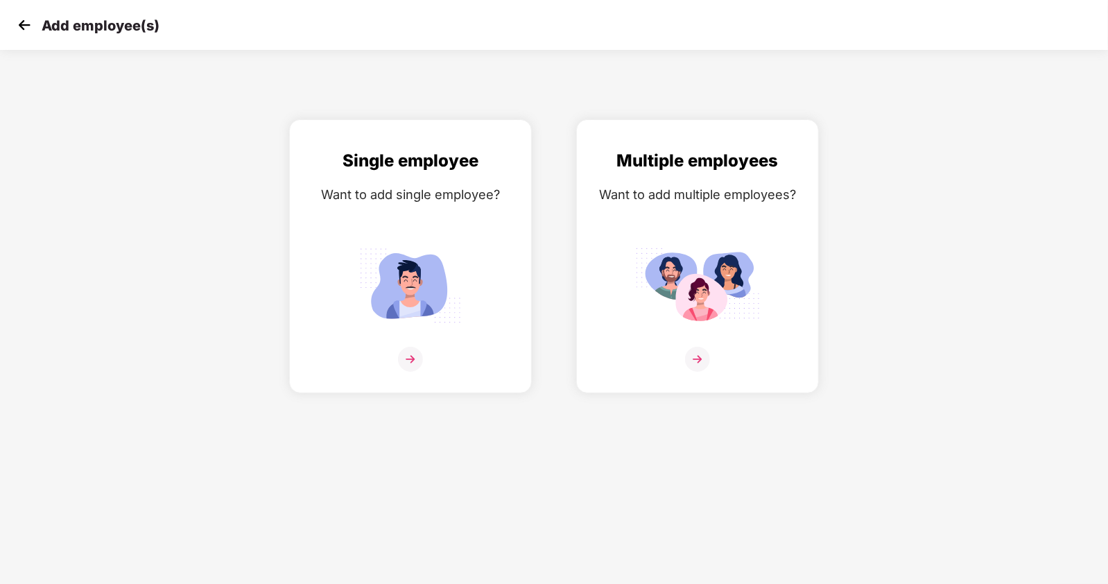
click at [28, 30] on img at bounding box center [24, 25] width 21 height 21
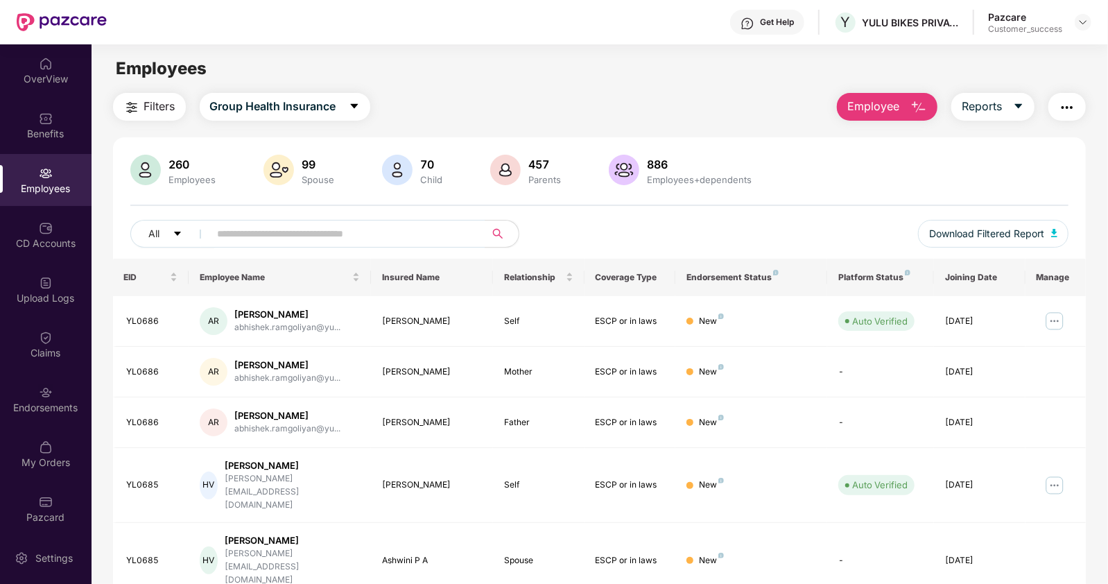
click at [884, 105] on span "Employee" at bounding box center [873, 106] width 52 height 17
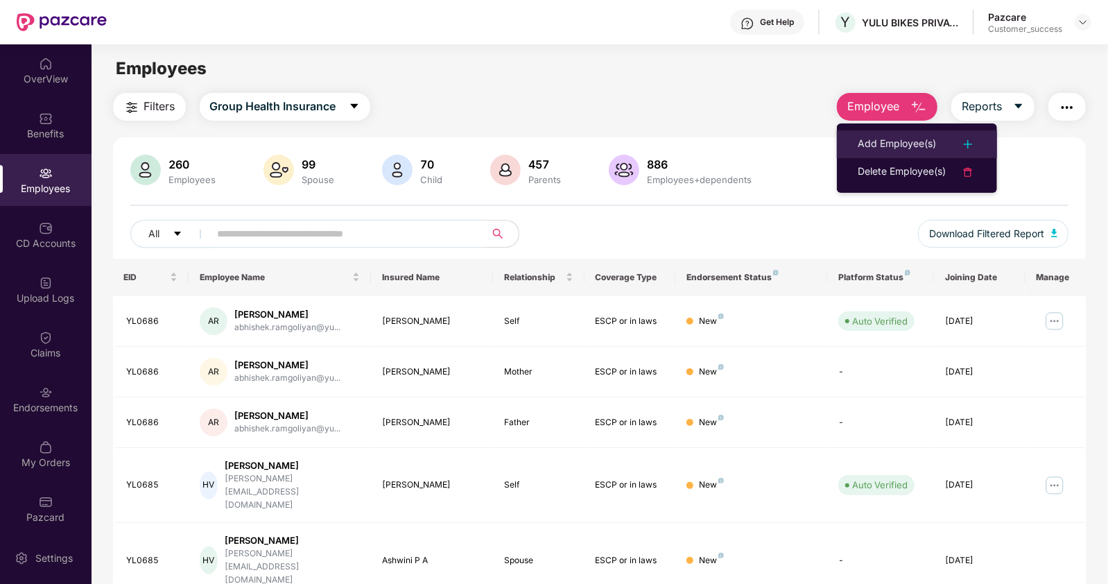
click at [894, 135] on li "Add Employee(s)" at bounding box center [917, 144] width 160 height 28
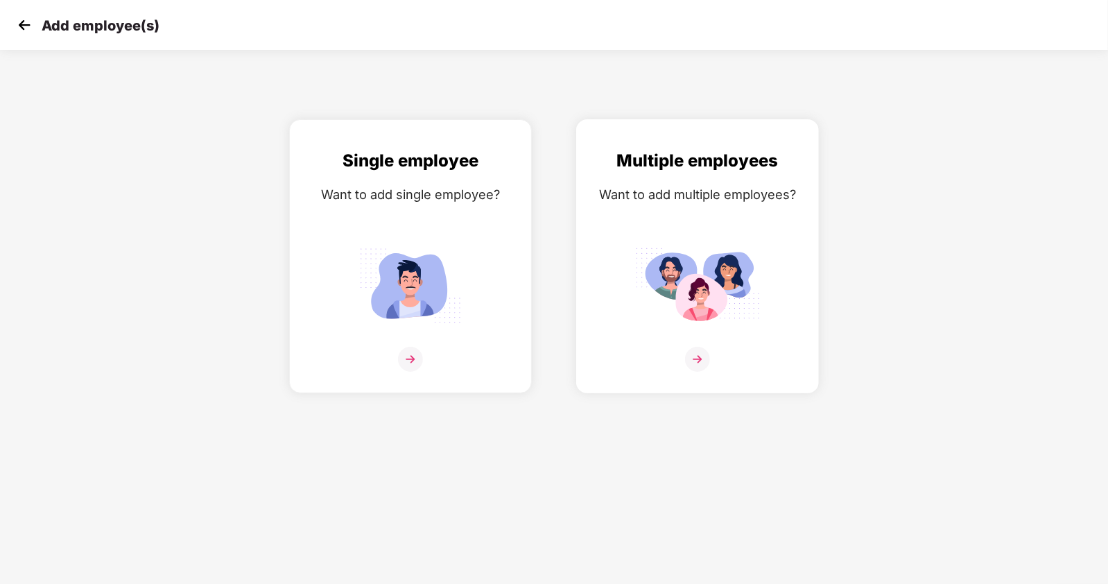
click at [703, 372] on img at bounding box center [697, 359] width 25 height 25
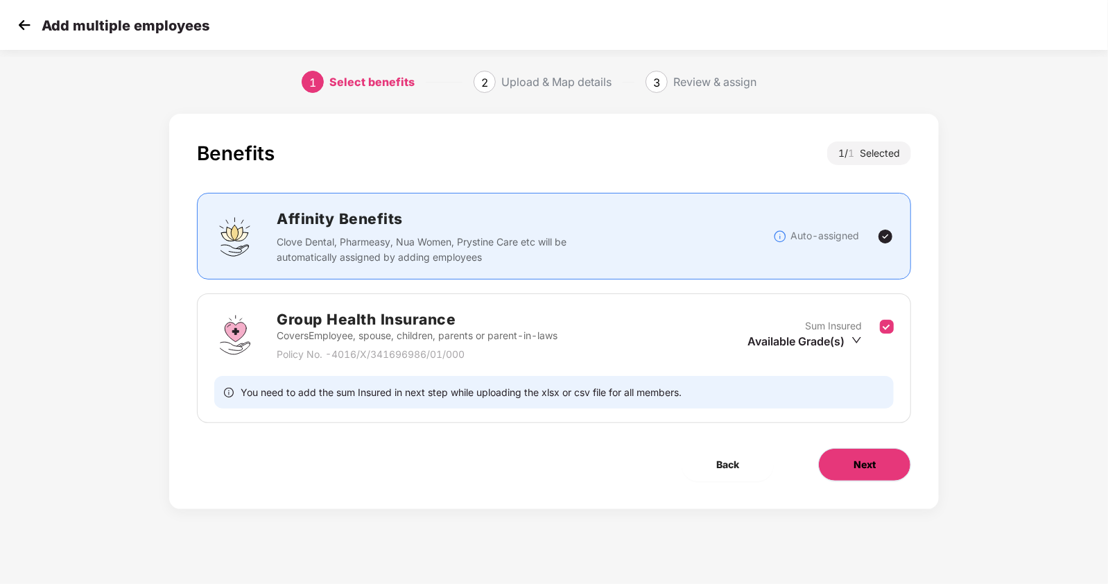
click at [857, 458] on span "Next" at bounding box center [865, 464] width 22 height 15
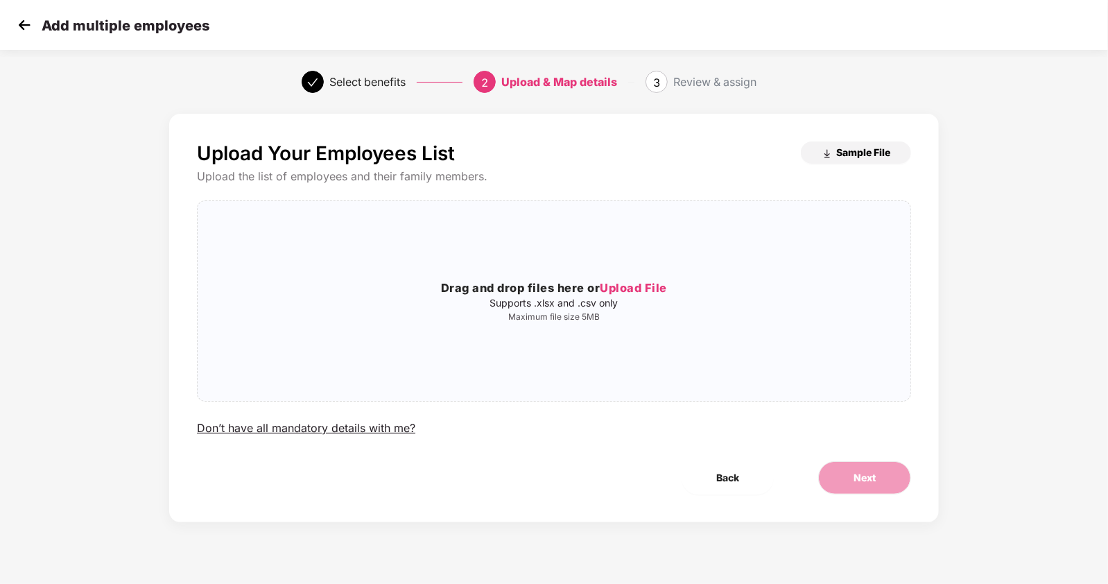
click at [853, 149] on span "Sample File" at bounding box center [863, 152] width 54 height 13
click at [610, 283] on span "Upload File" at bounding box center [633, 288] width 67 height 14
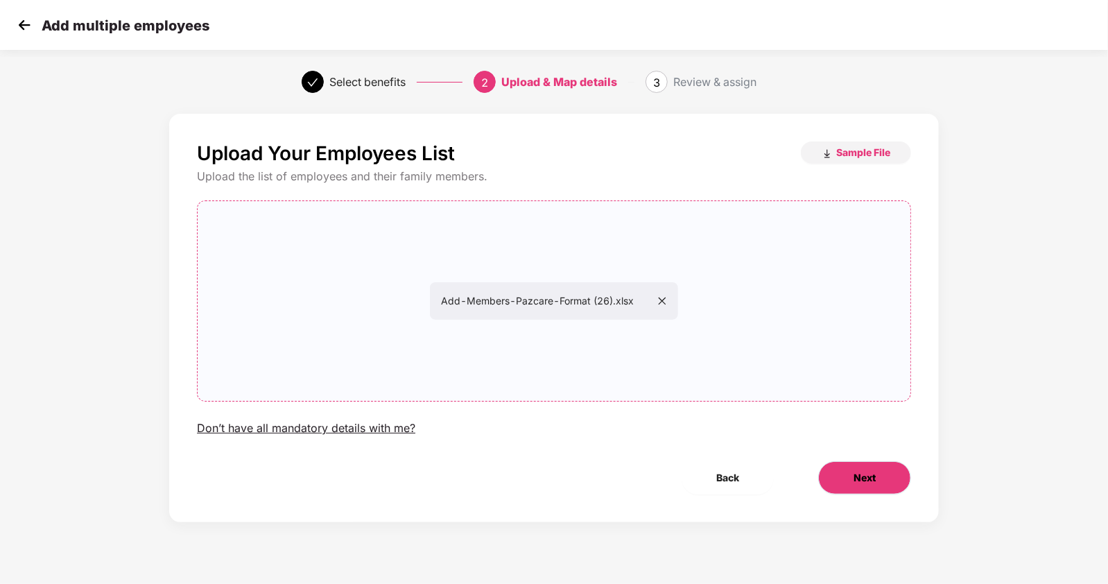
click at [860, 476] on span "Next" at bounding box center [865, 477] width 22 height 15
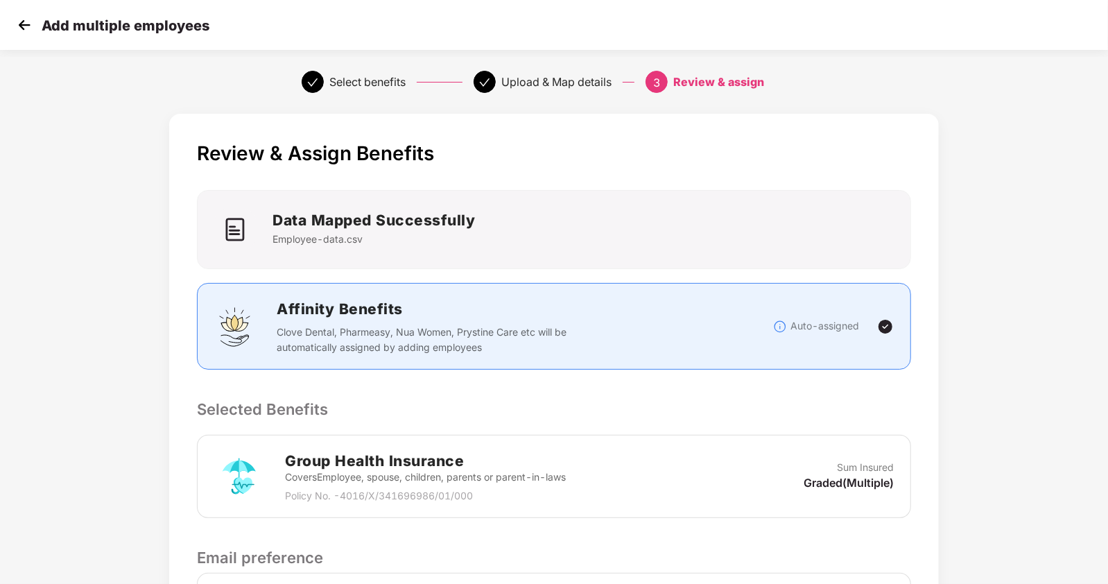
scroll to position [188, 0]
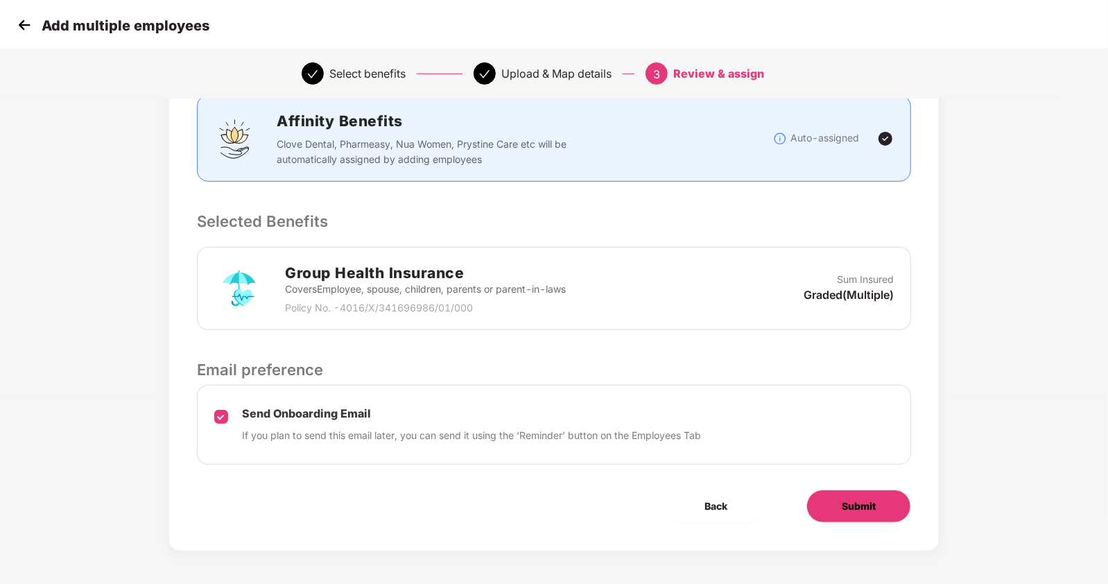
click at [881, 497] on button "Submit" at bounding box center [858, 506] width 105 height 33
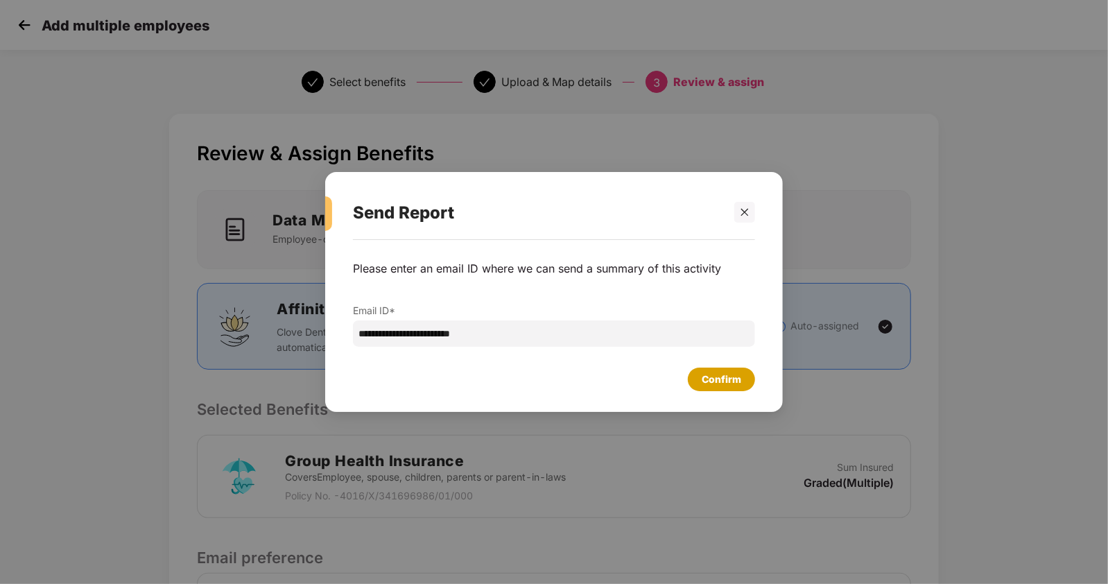
click at [721, 377] on div "Confirm" at bounding box center [722, 379] width 40 height 15
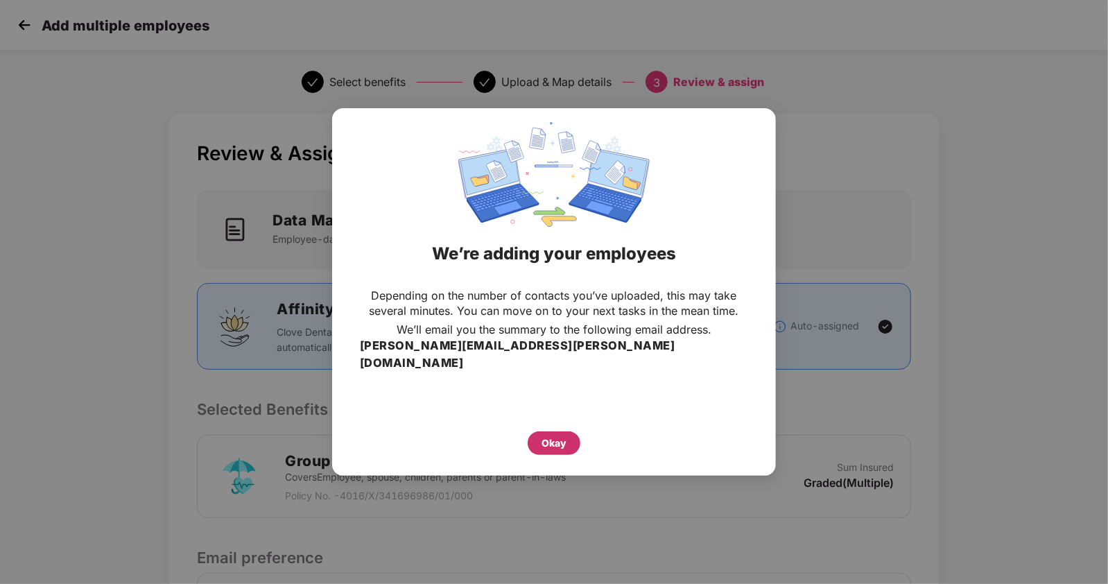
click at [551, 435] on div "Okay" at bounding box center [554, 442] width 25 height 15
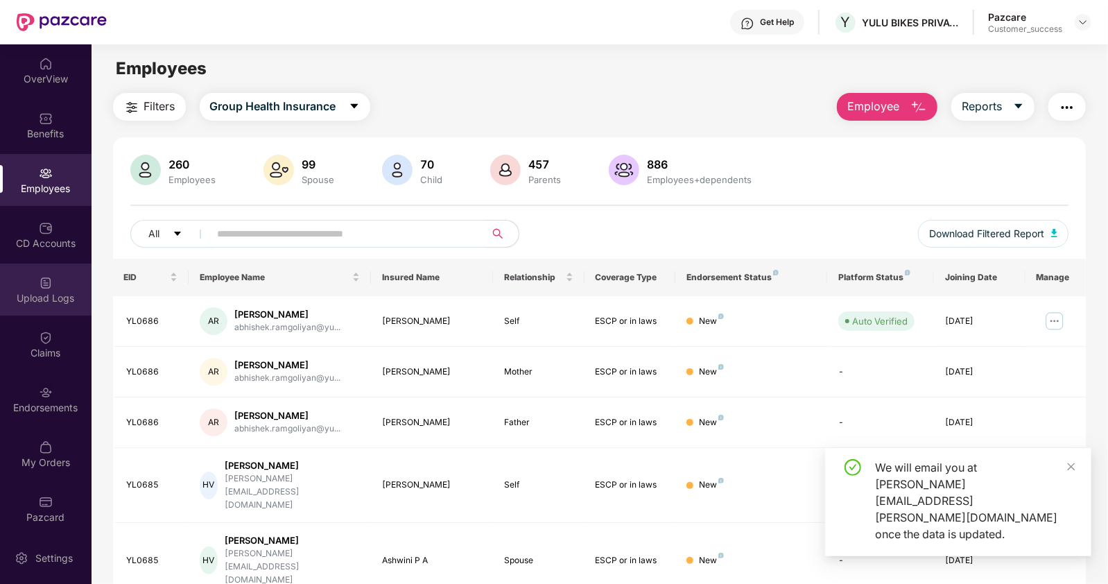
click at [53, 300] on div "Upload Logs" at bounding box center [46, 298] width 92 height 14
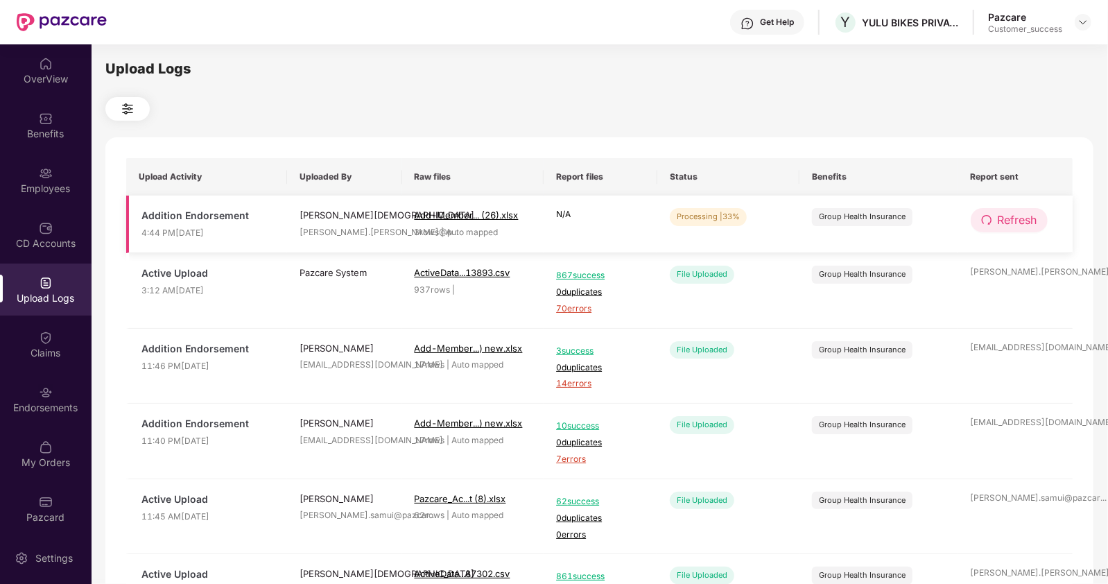
click at [981, 215] on button "Refresh" at bounding box center [1009, 220] width 77 height 24
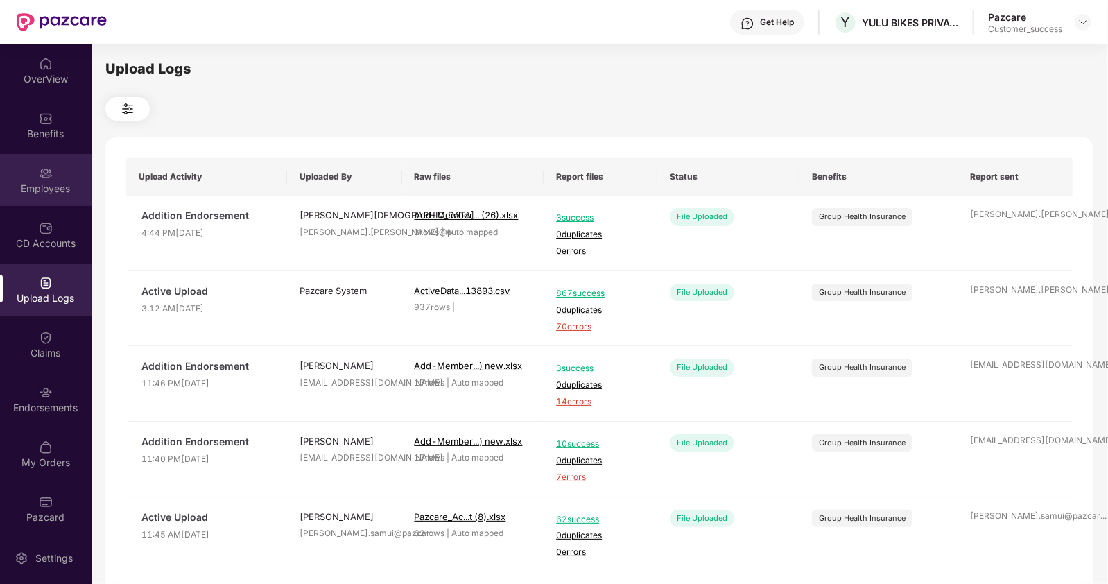
click at [53, 189] on div "Employees" at bounding box center [46, 189] width 92 height 14
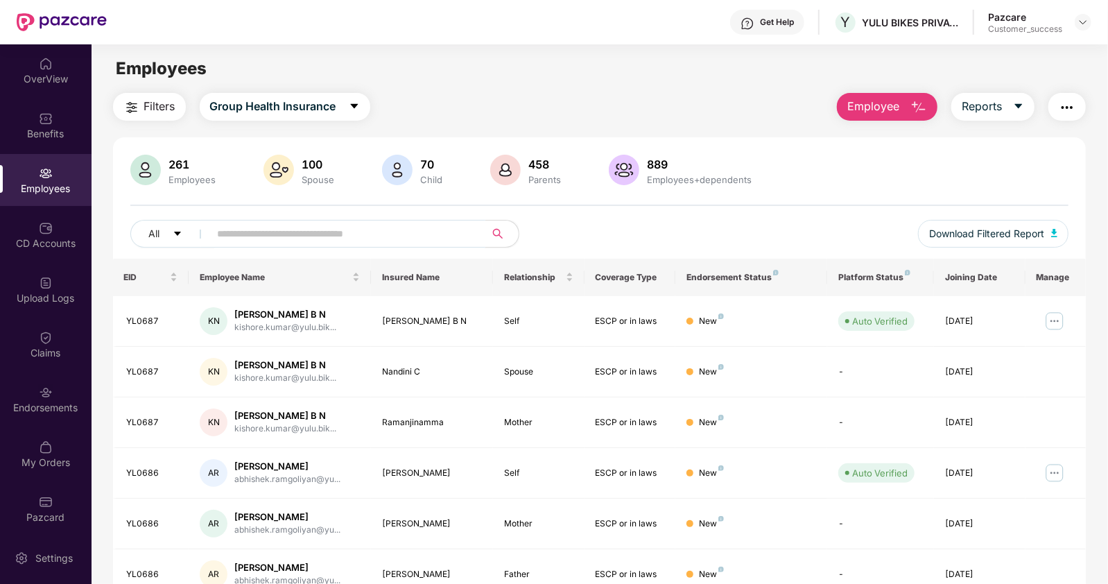
click at [251, 232] on input "text" at bounding box center [342, 233] width 249 height 21
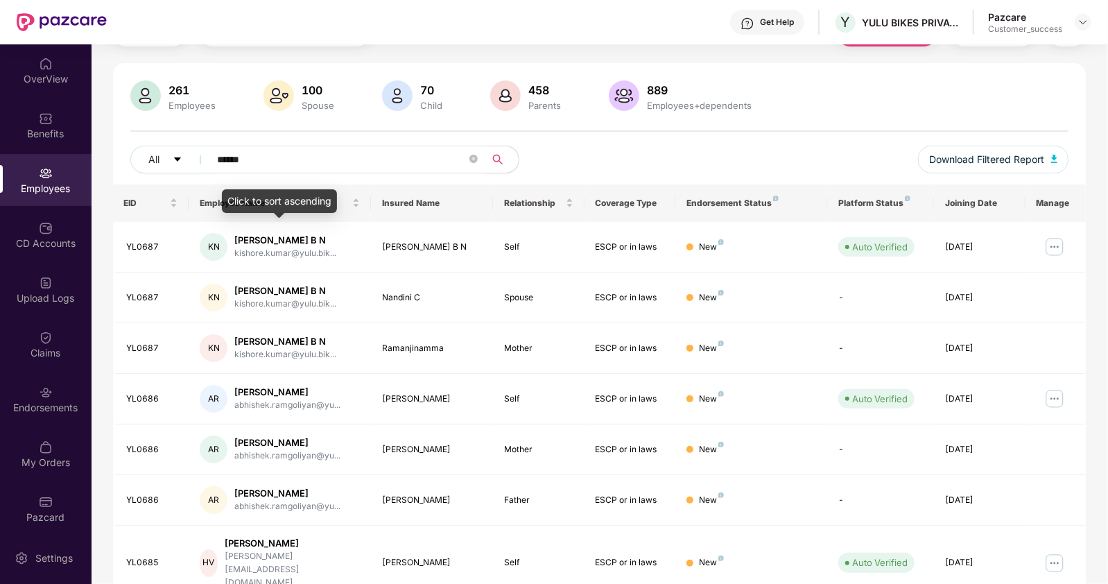
scroll to position [44, 0]
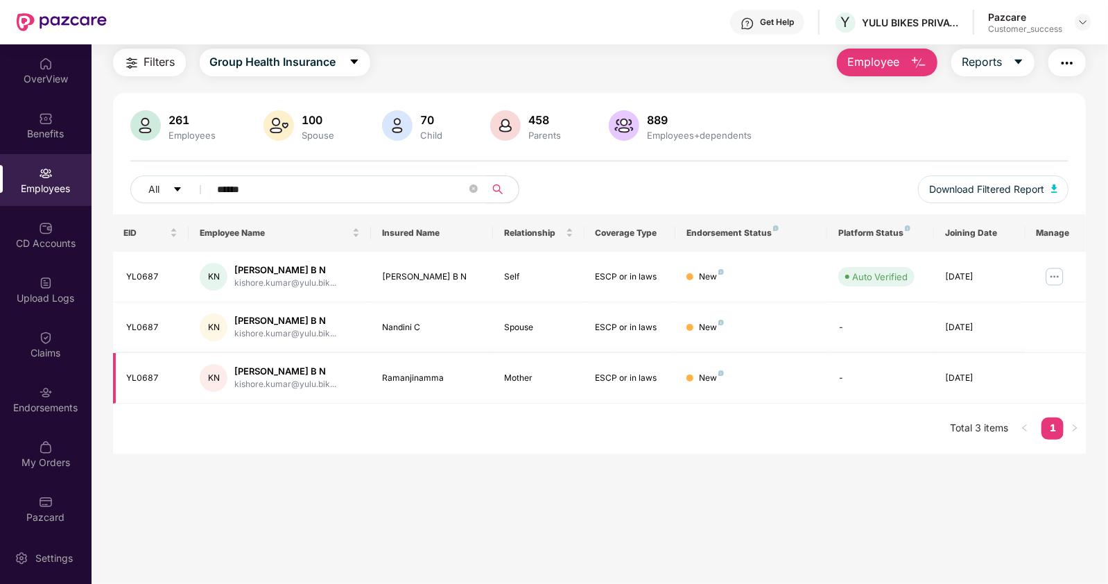
type input "******"
click at [1054, 270] on img at bounding box center [1055, 277] width 22 height 22
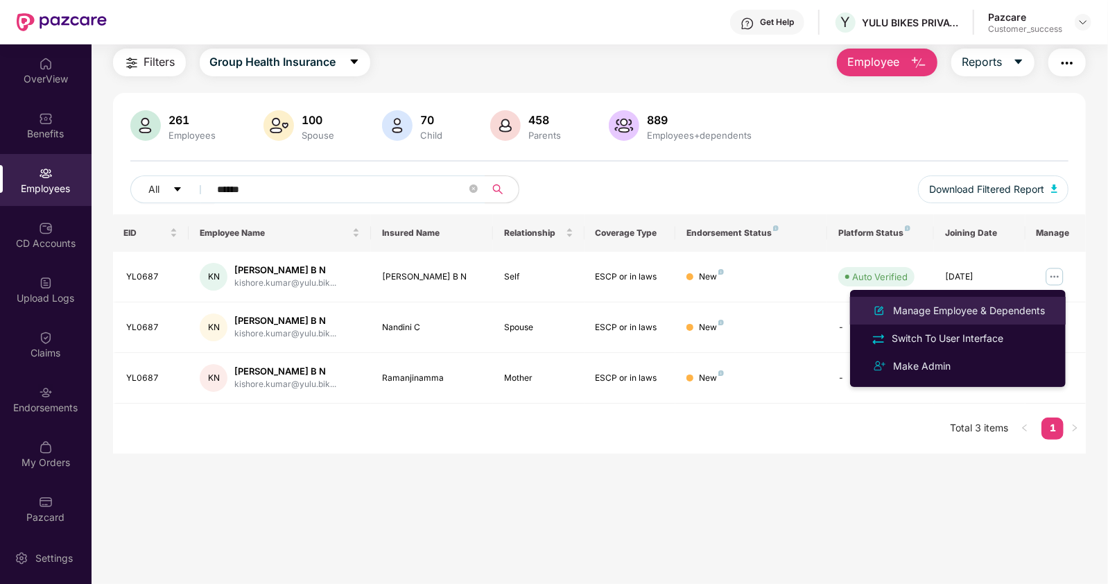
click at [963, 309] on div "Manage Employee & Dependents" at bounding box center [968, 310] width 157 height 15
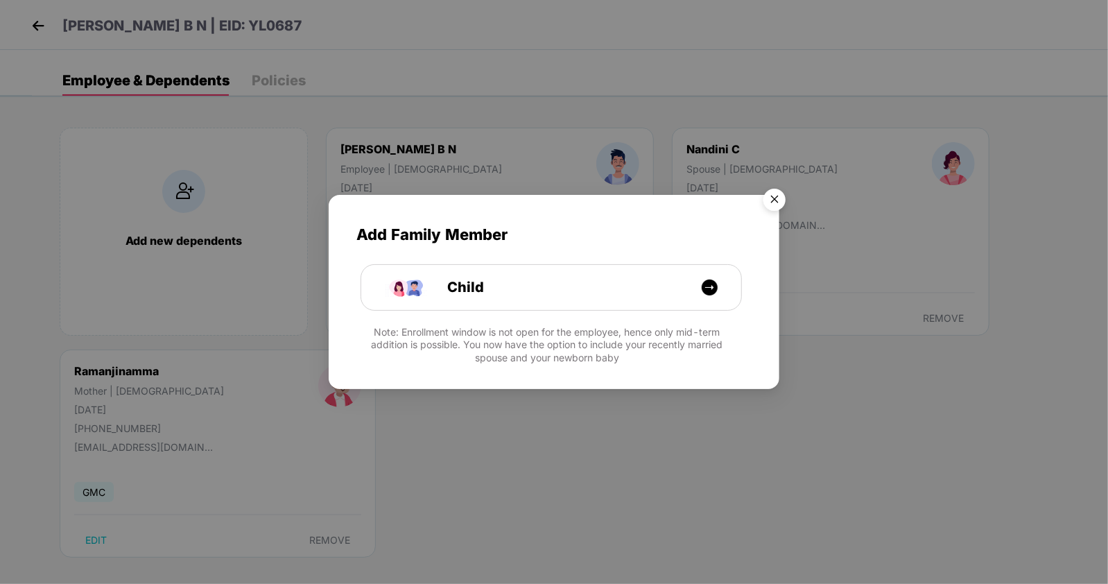
click at [773, 202] on img "Close" at bounding box center [774, 201] width 39 height 39
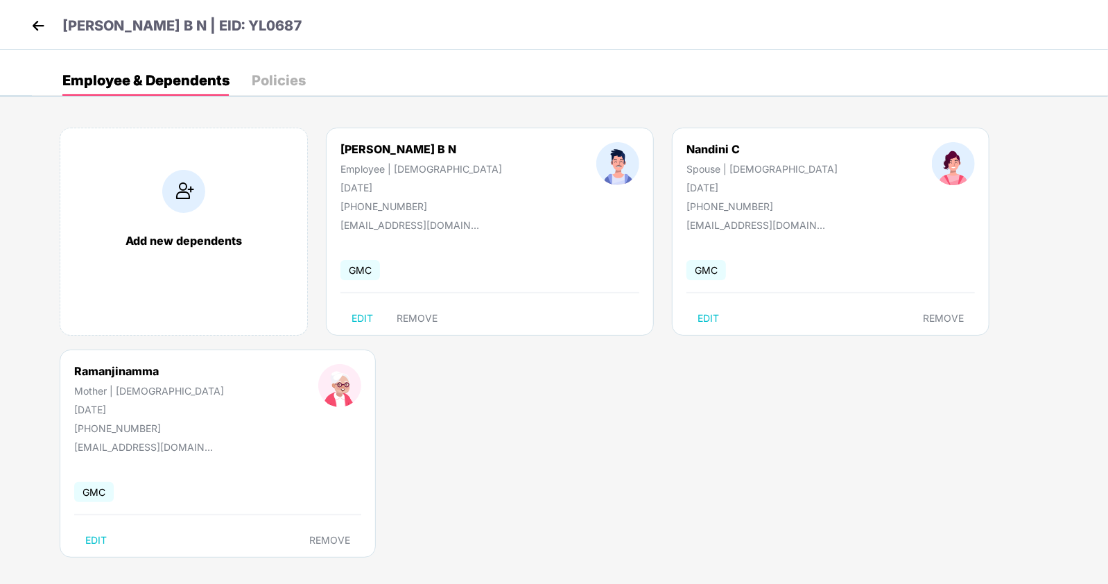
click at [42, 28] on img at bounding box center [38, 25] width 21 height 21
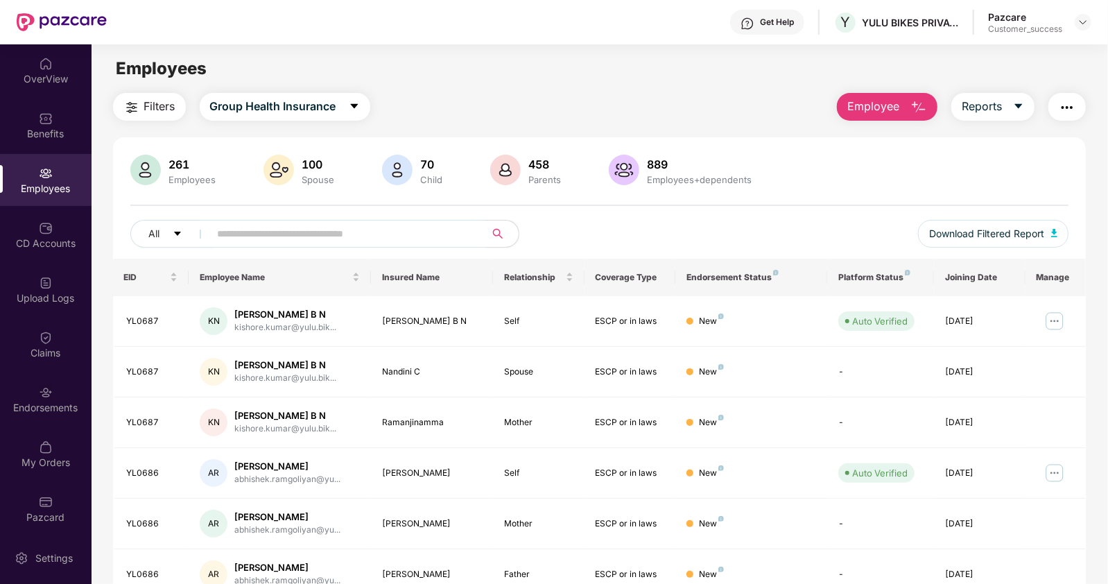
click at [243, 232] on input "text" at bounding box center [342, 233] width 249 height 21
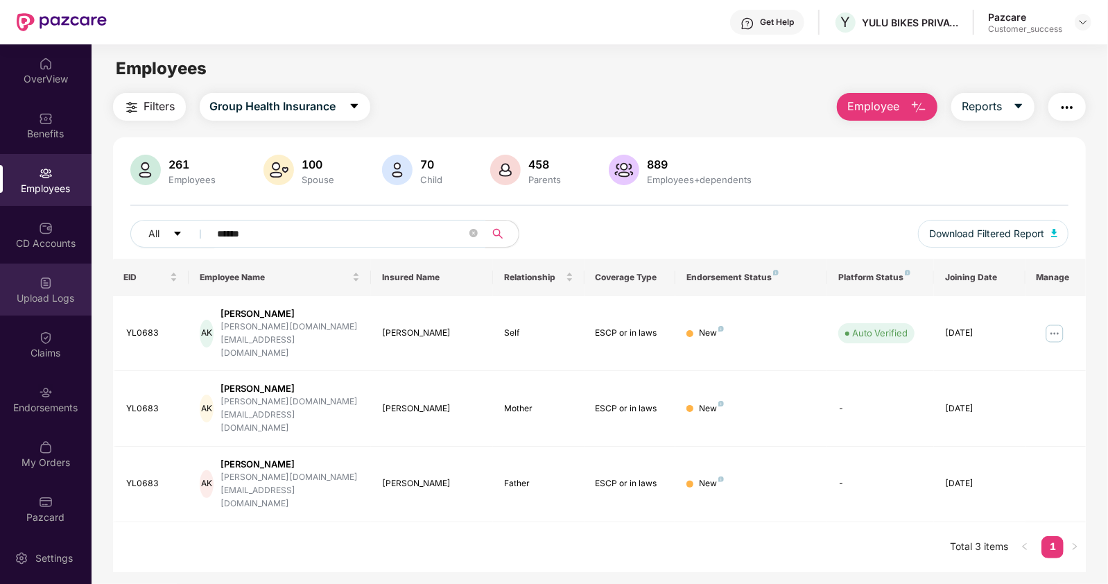
type input "******"
click at [45, 302] on div "Upload Logs" at bounding box center [46, 298] width 92 height 14
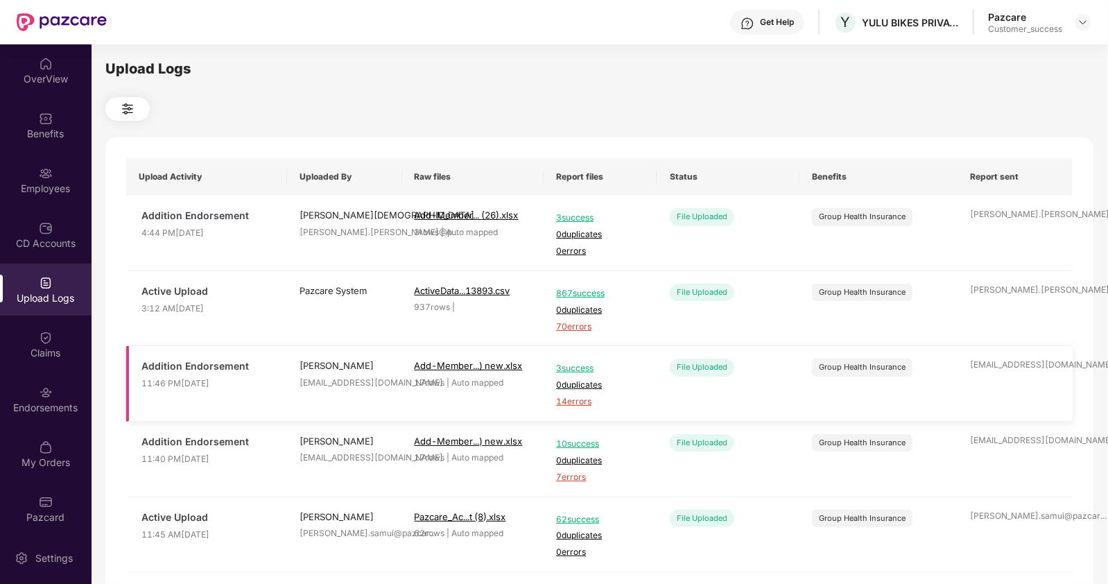
click at [569, 401] on span "14 errors" at bounding box center [600, 401] width 89 height 13
click at [42, 169] on img at bounding box center [46, 173] width 14 height 14
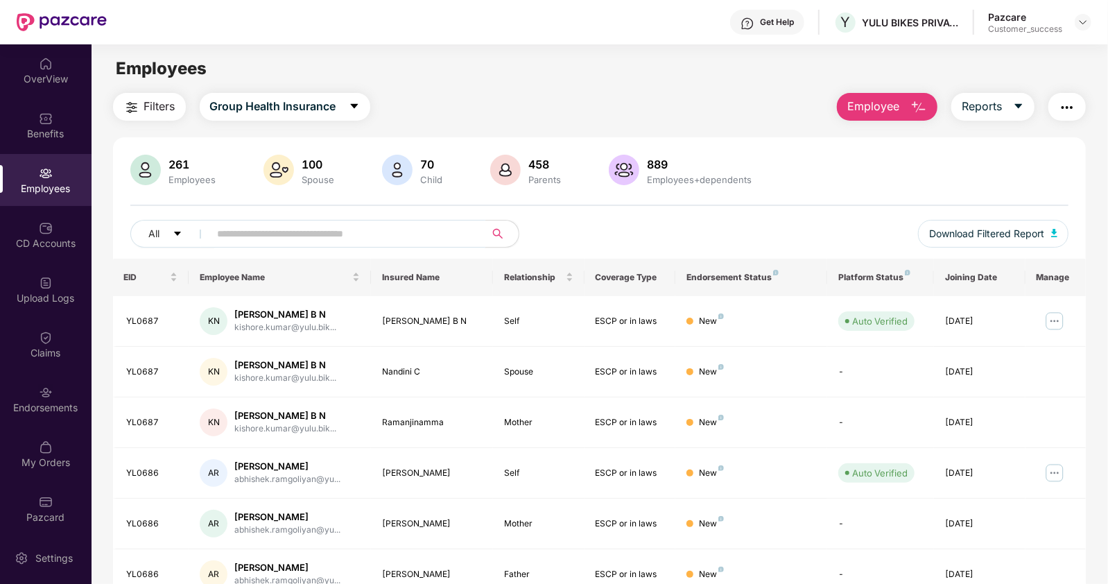
click at [253, 235] on input "text" at bounding box center [342, 233] width 249 height 21
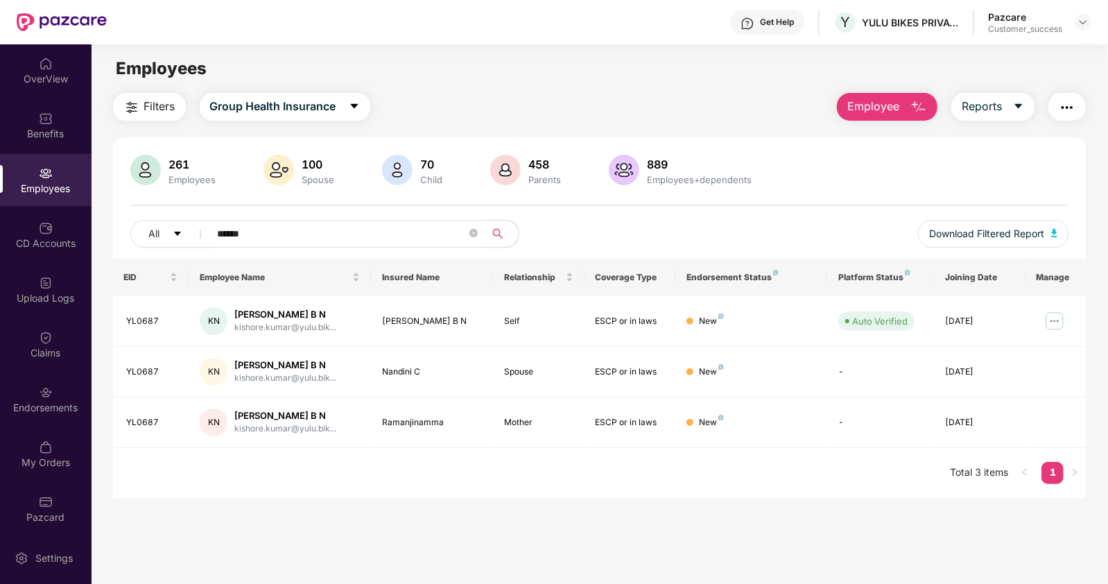
type input "******"
click at [44, 293] on div "Upload Logs" at bounding box center [46, 298] width 92 height 14
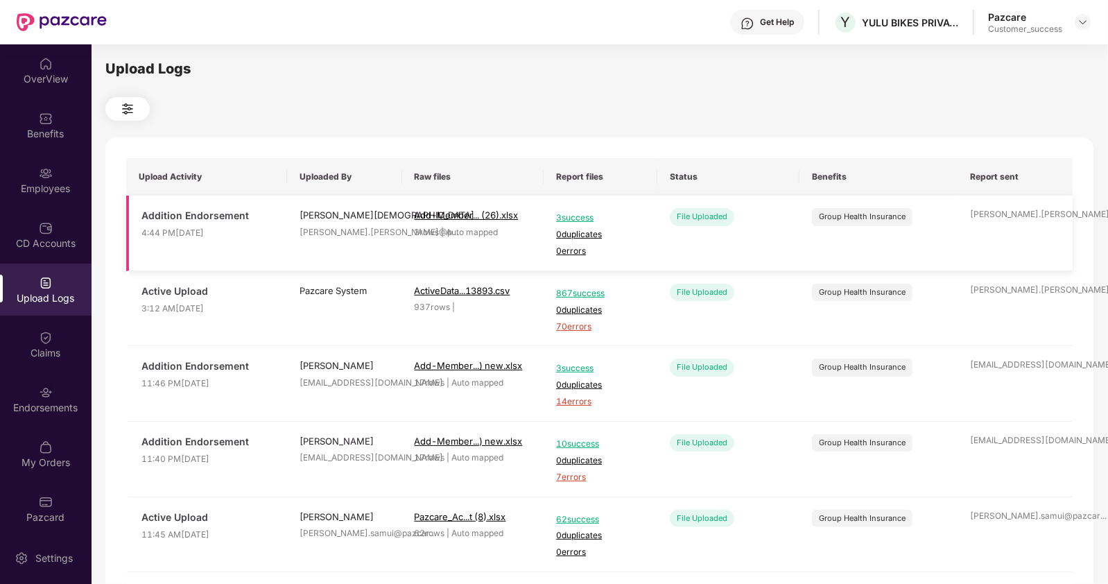
click at [559, 214] on span "3 success" at bounding box center [600, 218] width 89 height 13
click at [39, 175] on img at bounding box center [46, 173] width 14 height 14
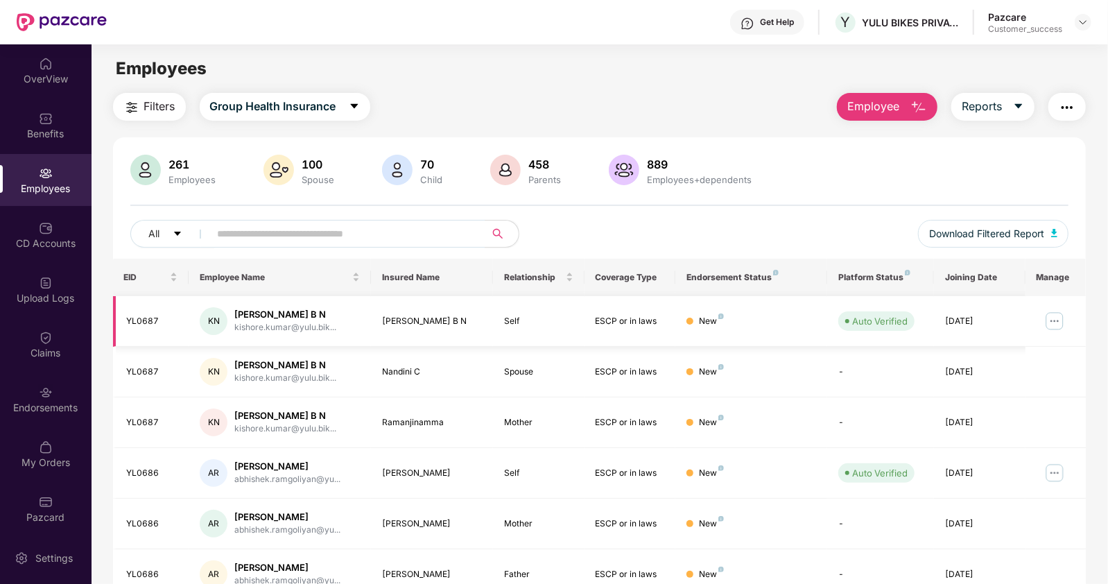
click at [1053, 316] on img at bounding box center [1055, 321] width 22 height 22
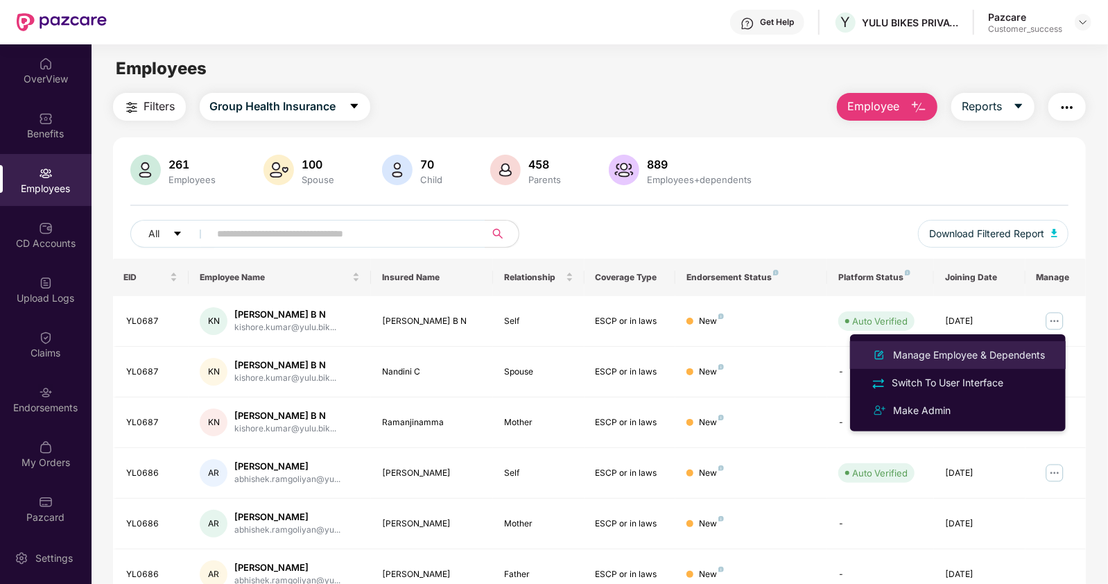
click at [933, 352] on div "Manage Employee & Dependents" at bounding box center [968, 354] width 157 height 15
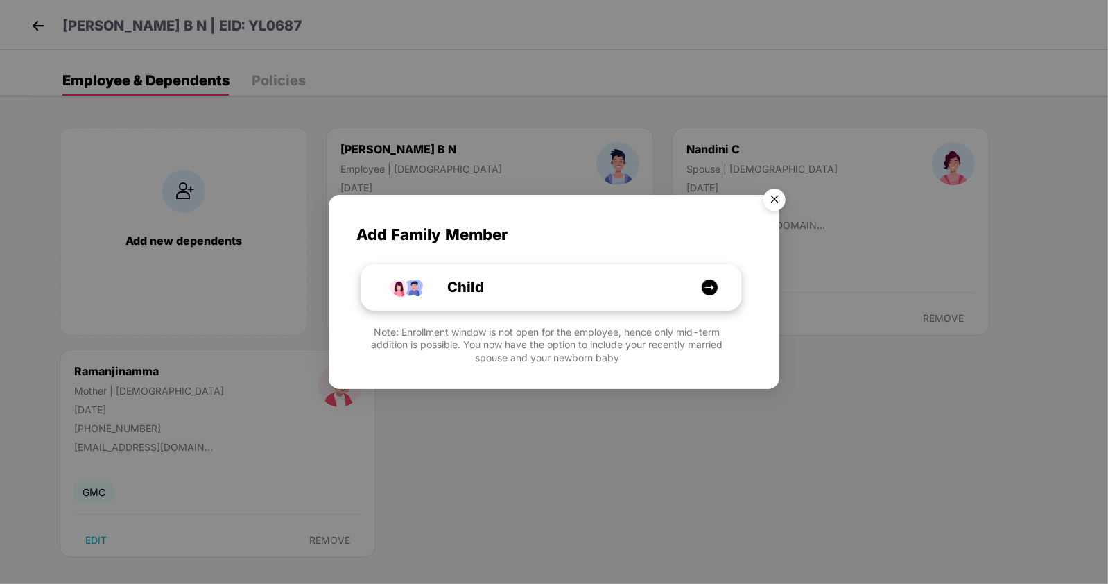
click at [530, 282] on div "Child" at bounding box center [558, 287] width 285 height 21
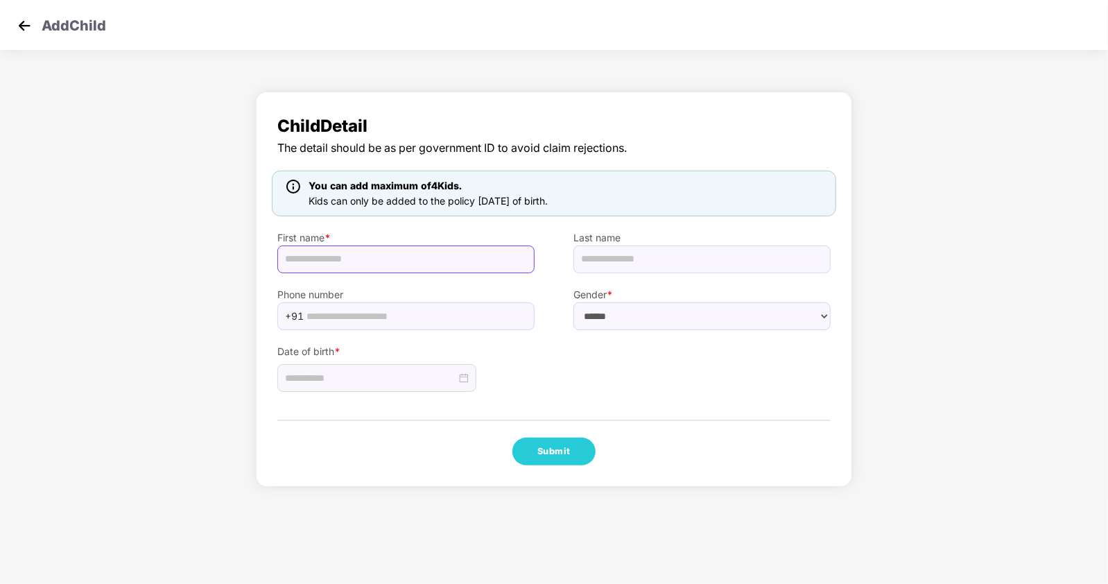
click at [358, 257] on input "text" at bounding box center [405, 259] width 257 height 28
paste input "**********"
click at [626, 261] on input "text" at bounding box center [701, 259] width 257 height 28
drag, startPoint x: 348, startPoint y: 260, endPoint x: 497, endPoint y: 271, distance: 148.8
click at [497, 271] on input "**********" at bounding box center [405, 259] width 257 height 28
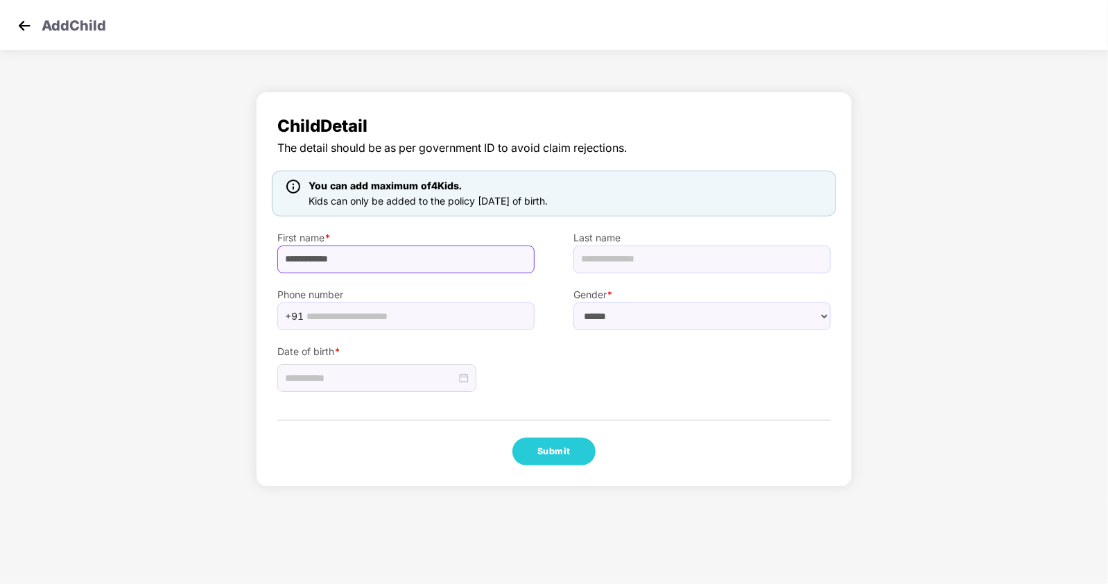
type input "**********"
click at [621, 258] on input "text" at bounding box center [701, 259] width 257 height 28
paste input "*******"
type input "*******"
click at [366, 314] on input "text" at bounding box center [417, 316] width 220 height 21
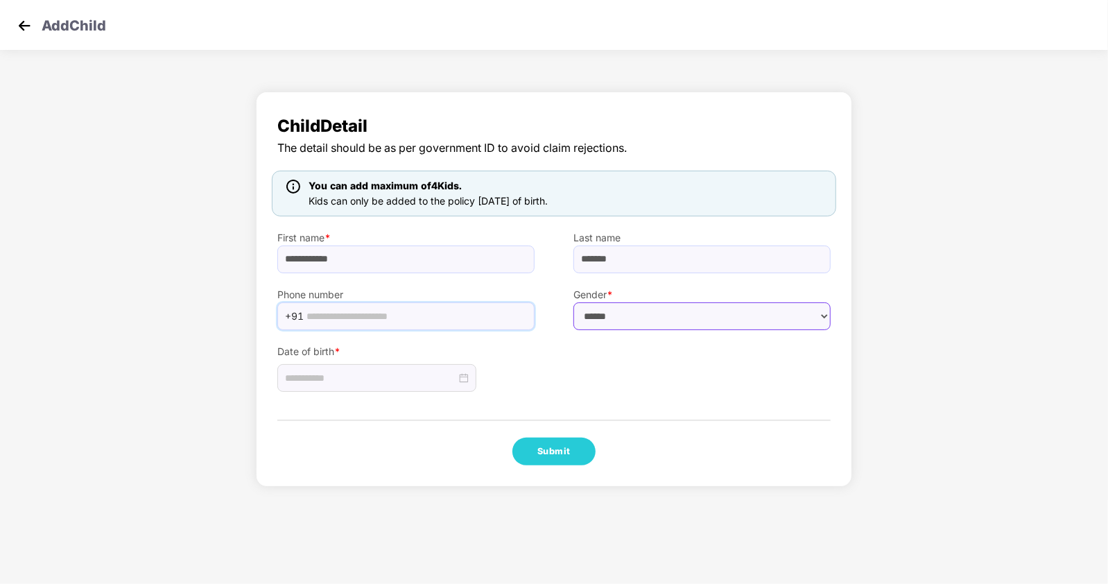
click at [619, 310] on select "****** **** ******" at bounding box center [701, 316] width 257 height 28
click at [621, 310] on select "****** **** ******" at bounding box center [701, 316] width 257 height 28
select select "****"
click at [573, 302] on select "****** **** ******" at bounding box center [701, 316] width 257 height 28
click at [364, 383] on input at bounding box center [370, 377] width 171 height 15
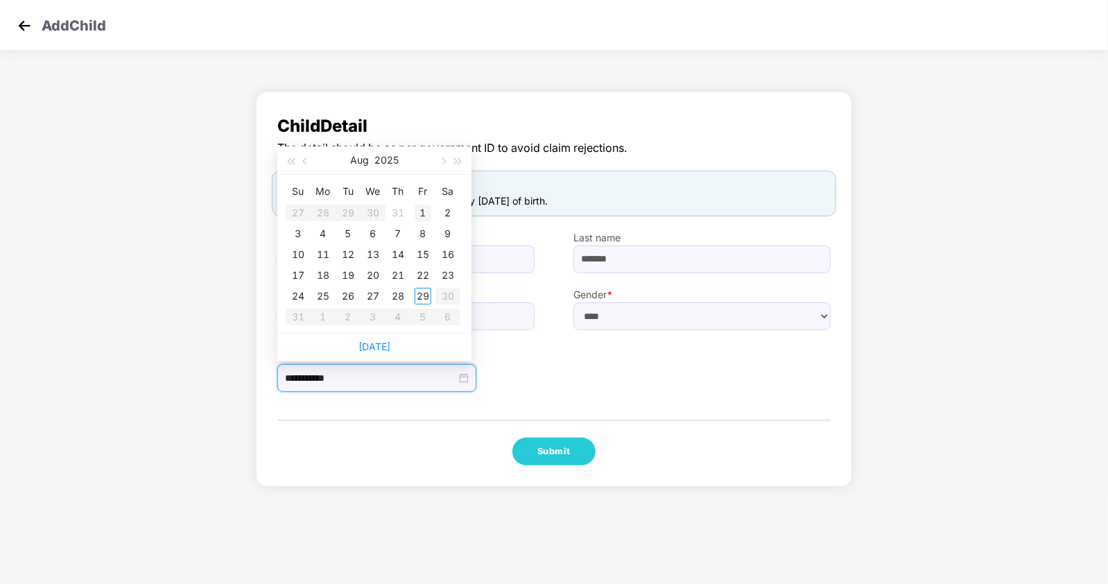
type input "**********"
click at [392, 160] on button "2025" at bounding box center [386, 160] width 24 height 28
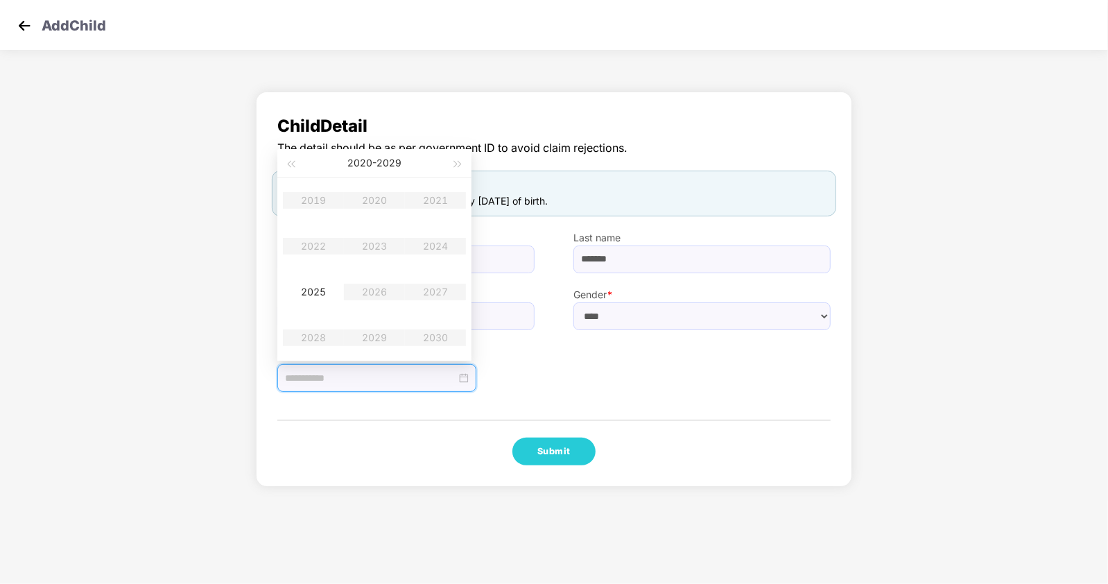
type input "**********"
click at [316, 288] on div "2025" at bounding box center [314, 292] width 42 height 17
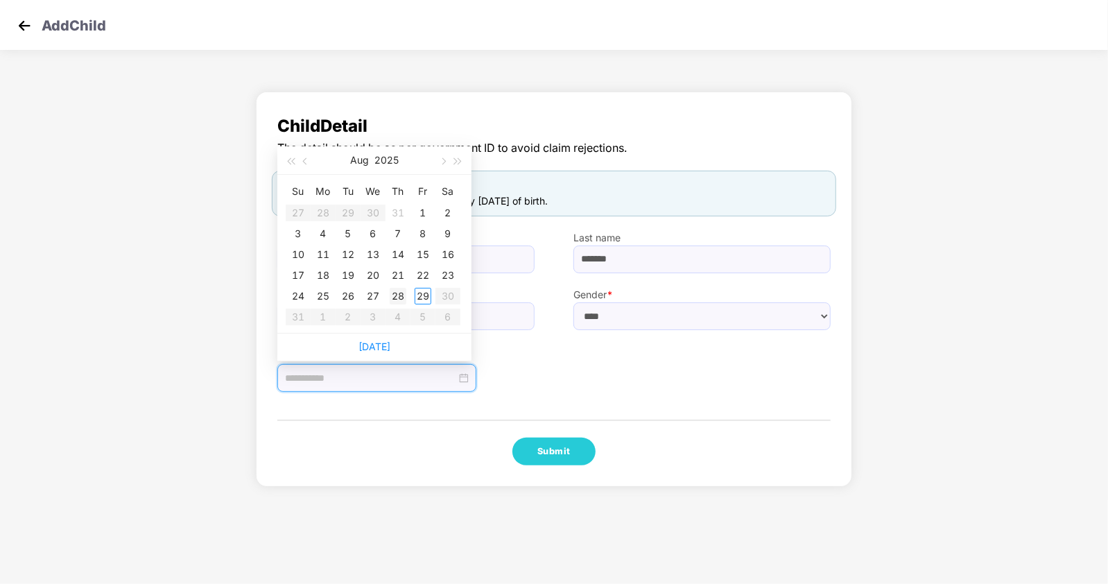
type input "**********"
click at [394, 292] on div "28" at bounding box center [398, 296] width 17 height 17
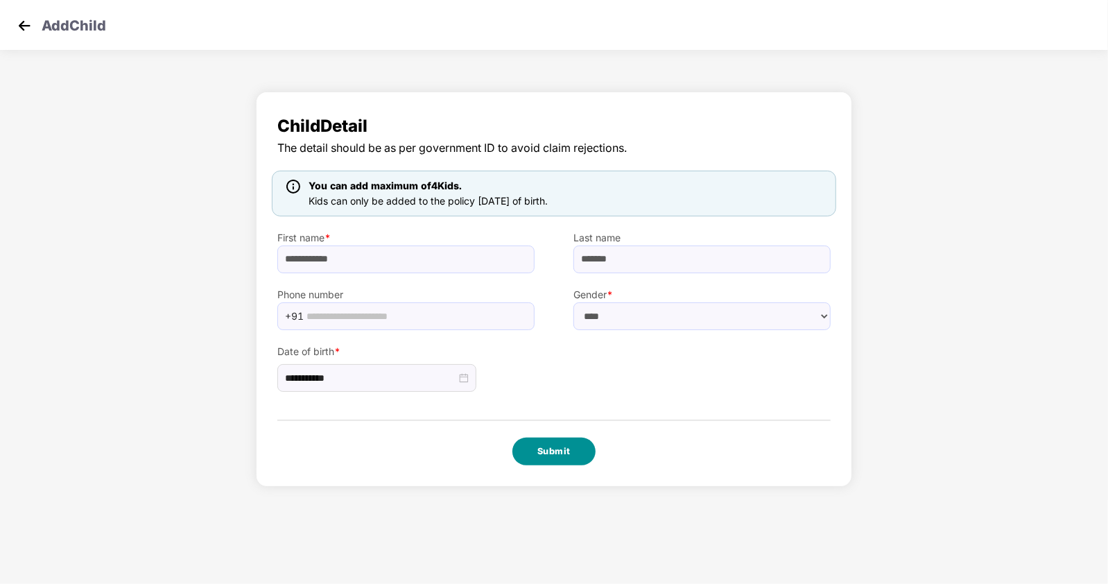
click at [542, 445] on button "Submit" at bounding box center [553, 452] width 83 height 28
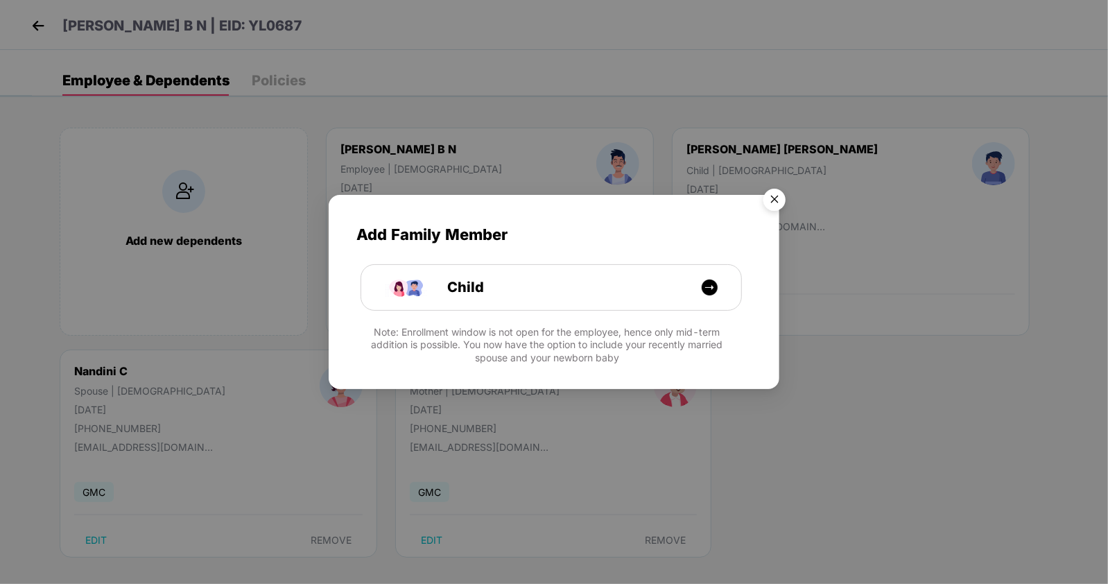
click at [766, 199] on img "Close" at bounding box center [774, 201] width 39 height 39
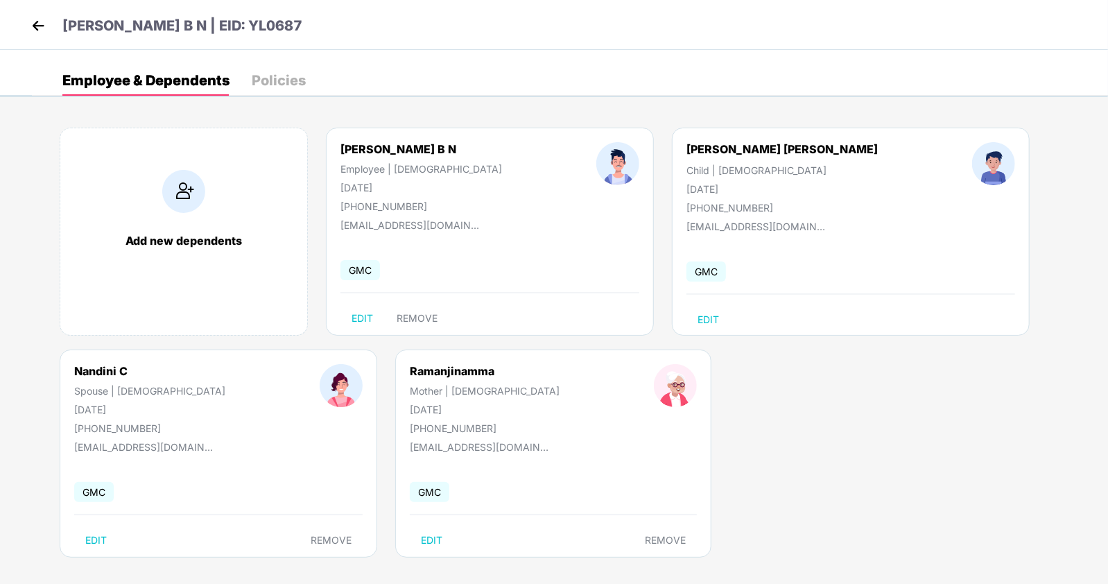
click at [38, 19] on img at bounding box center [38, 25] width 21 height 21
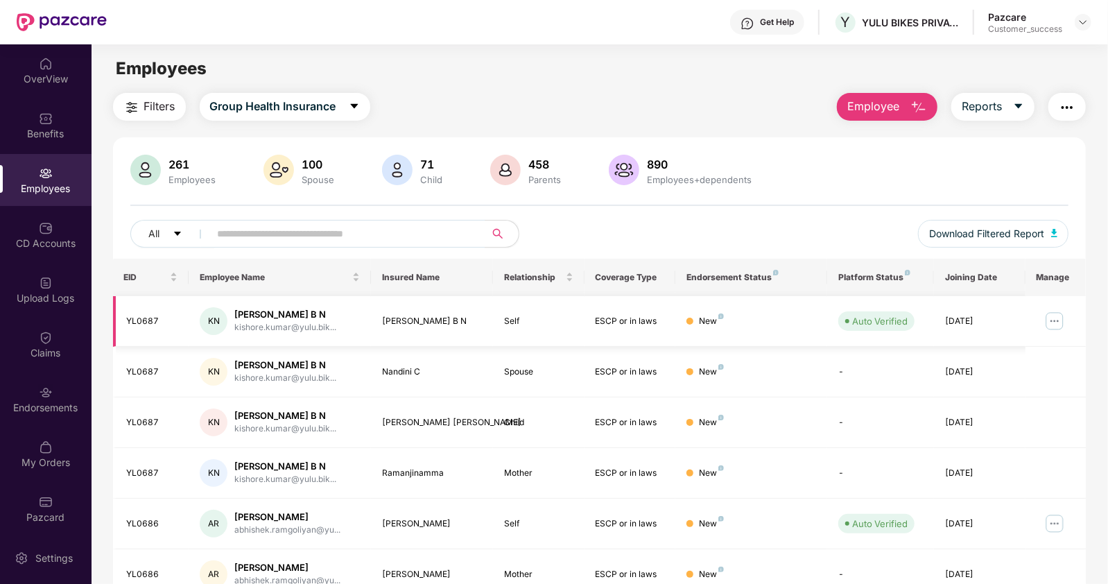
click at [1049, 317] on img at bounding box center [1055, 321] width 22 height 22
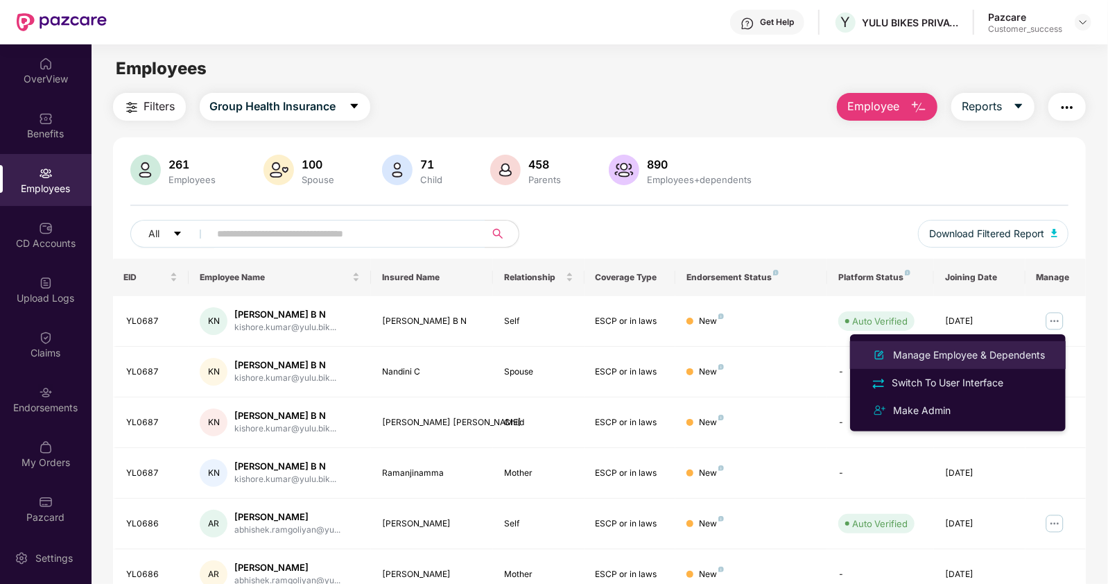
click at [955, 347] on div "Manage Employee & Dependents" at bounding box center [958, 355] width 180 height 17
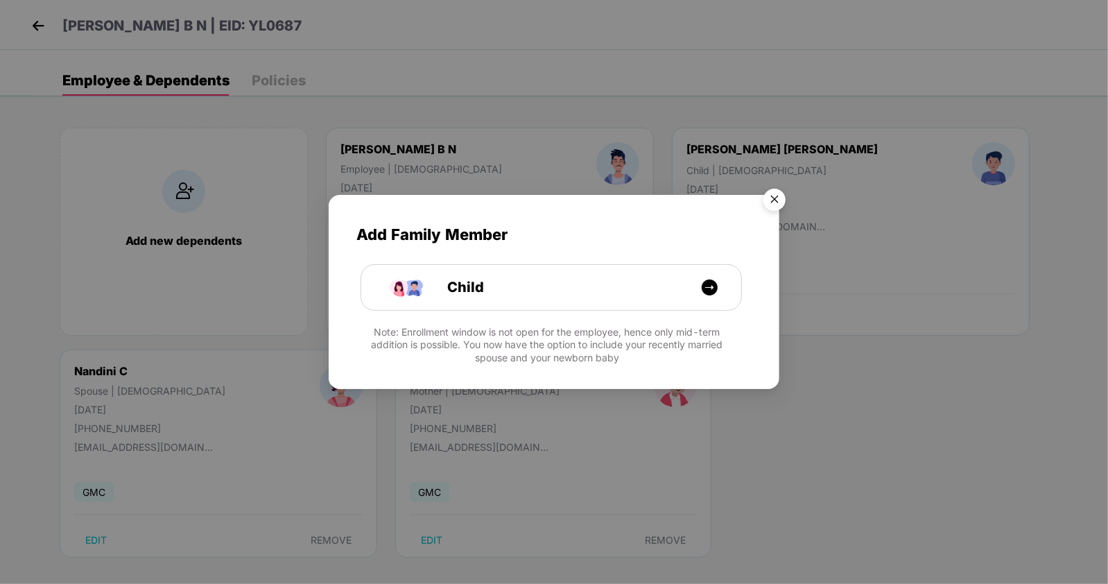
click at [770, 192] on img "Close" at bounding box center [774, 201] width 39 height 39
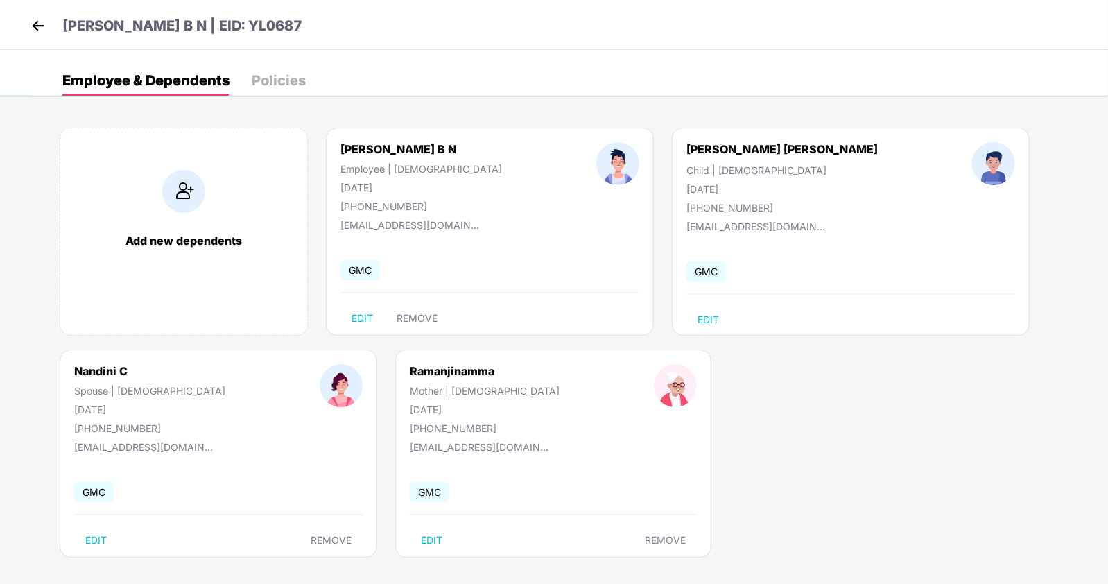
click at [33, 21] on img at bounding box center [38, 25] width 21 height 21
